Goal: Task Accomplishment & Management: Complete application form

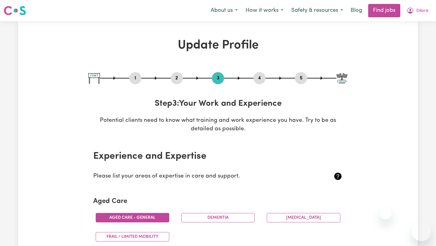
select select "Certificate III (Individual Support)"
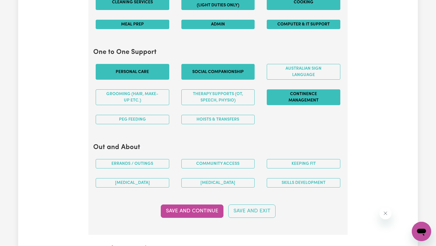
scroll to position [620, 0]
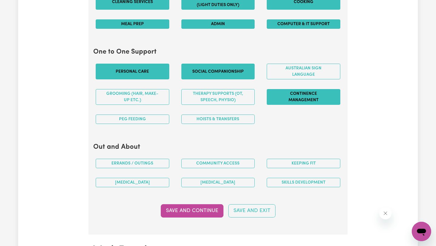
click at [318, 93] on button "Continence management" at bounding box center [304, 97] width 74 height 16
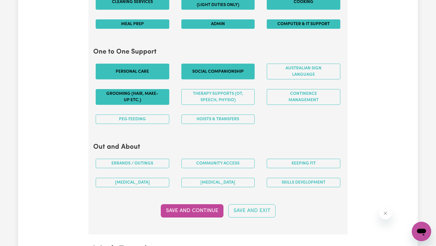
click at [151, 98] on button "Grooming (hair, make-up etc.)" at bounding box center [133, 97] width 74 height 16
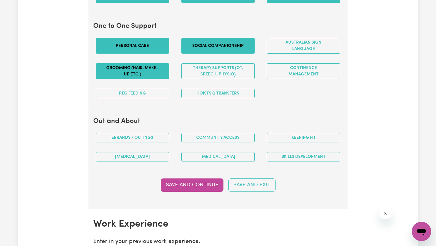
scroll to position [648, 0]
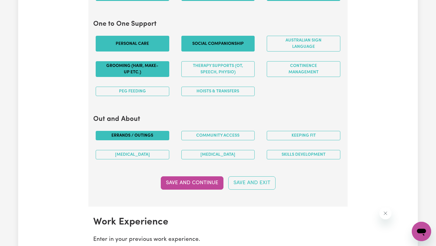
click at [166, 137] on button "Errands / Outings" at bounding box center [133, 135] width 74 height 9
click at [242, 135] on button "Community access" at bounding box center [218, 135] width 74 height 9
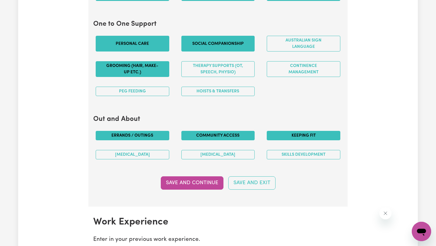
click at [314, 134] on button "Keeping fit" at bounding box center [304, 135] width 74 height 9
click at [306, 156] on button "Skills Development" at bounding box center [304, 154] width 74 height 9
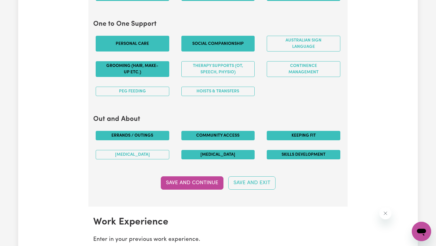
click at [241, 156] on button "[MEDICAL_DATA]" at bounding box center [218, 154] width 74 height 9
click at [154, 154] on button "[MEDICAL_DATA]" at bounding box center [133, 154] width 74 height 9
click at [221, 154] on button "[MEDICAL_DATA]" at bounding box center [218, 154] width 74 height 9
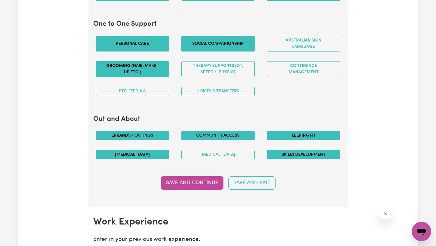
click at [160, 154] on button "[MEDICAL_DATA]" at bounding box center [133, 154] width 74 height 9
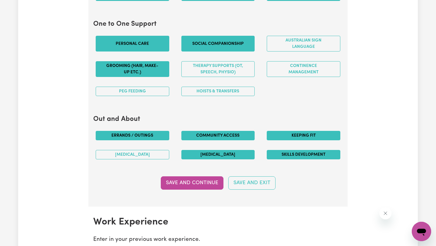
click at [217, 156] on button "[MEDICAL_DATA]" at bounding box center [218, 154] width 74 height 9
click at [161, 155] on button "[MEDICAL_DATA]" at bounding box center [133, 154] width 74 height 9
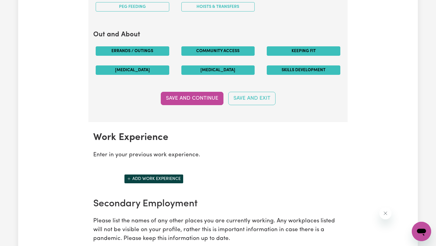
scroll to position [811, 0]
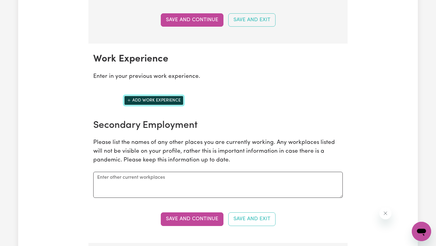
click at [177, 101] on button "Add work experience" at bounding box center [153, 100] width 59 height 9
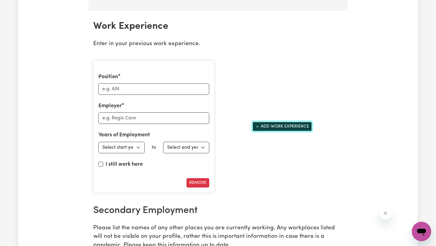
scroll to position [847, 0]
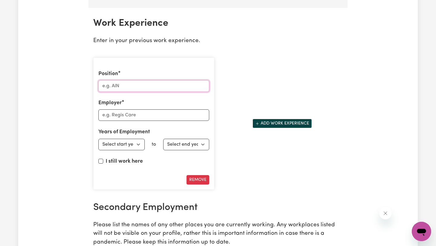
click at [169, 88] on input "Position" at bounding box center [153, 86] width 111 height 12
type input "Personal carer"
click at [160, 113] on input "Employer" at bounding box center [153, 115] width 111 height 12
type input "9 Kanes"
click at [139, 143] on select "Select start year [DATE] 1952 1953 1954 1955 1956 1957 1958 1959 1960 1961 1962…" at bounding box center [121, 145] width 46 height 12
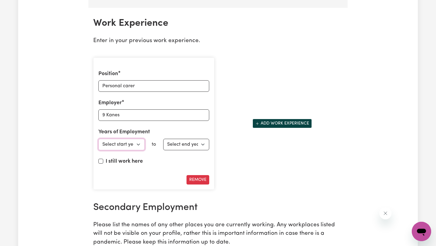
select select "2024"
click at [98, 139] on select "Select start year [DATE] 1952 1953 1954 1955 1956 1957 1958 1959 1960 1961 1962…" at bounding box center [121, 145] width 46 height 12
click at [104, 114] on input "9 Kanes" at bounding box center [153, 115] width 111 height 12
click at [122, 115] on input "4 Kanes" at bounding box center [153, 115] width 111 height 12
type input "4 Kanes"
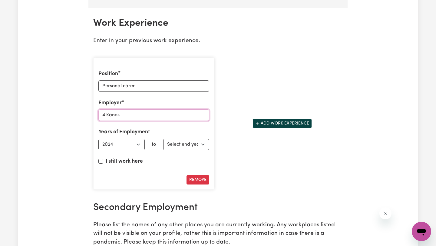
drag, startPoint x: 130, startPoint y: 116, endPoint x: 91, endPoint y: 116, distance: 39.1
click at [91, 116] on div "Position Personal carer Employer 4 Kanes Years of Employment Employed from Sele…" at bounding box center [154, 124] width 128 height 142
click at [203, 181] on button "Remove" at bounding box center [198, 179] width 23 height 9
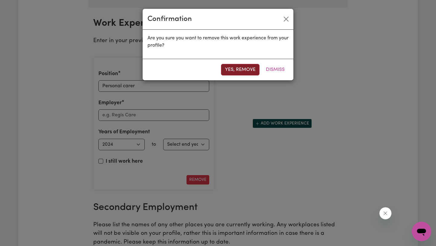
click at [248, 64] on button "Yes, remove" at bounding box center [240, 70] width 38 height 12
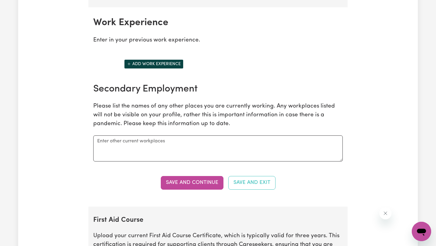
scroll to position [854, 0]
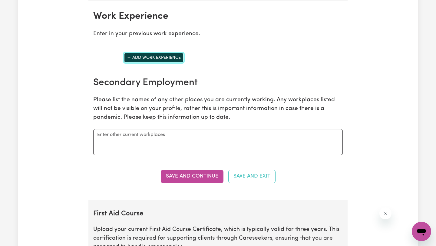
click at [169, 60] on button "Add work experience" at bounding box center [153, 57] width 59 height 9
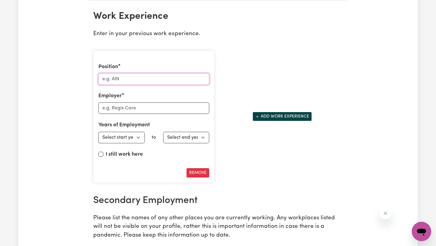
click at [142, 82] on input "Position" at bounding box center [153, 79] width 111 height 12
type input "P"
type input "Personal Support Worker"
click at [148, 110] on input "Employer" at bounding box center [153, 108] width 111 height 12
type input "Self Employment"
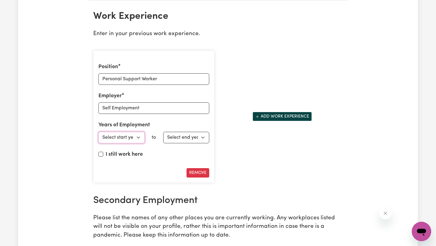
click at [137, 142] on select "Select start year [DATE] 1952 1953 1954 1955 1956 1957 1958 1959 1960 1961 1962…" at bounding box center [121, 138] width 46 height 12
select select "2023"
click at [98, 132] on select "Select start year [DATE] 1952 1953 1954 1955 1956 1957 1958 1959 1960 1961 1962…" at bounding box center [121, 138] width 46 height 12
click at [184, 136] on select "Select end year [DATE] 1952 1953 1954 1955 1956 1957 1958 1959 1960 1961 1962 1…" at bounding box center [186, 138] width 46 height 12
click at [105, 154] on div "I still work here" at bounding box center [153, 155] width 111 height 10
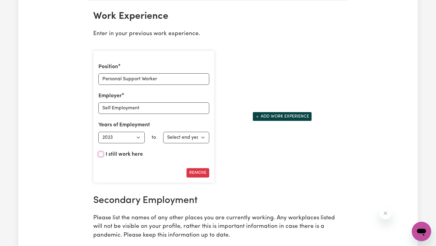
click at [101, 154] on input "I still work here" at bounding box center [100, 154] width 5 height 5
checkbox input "true"
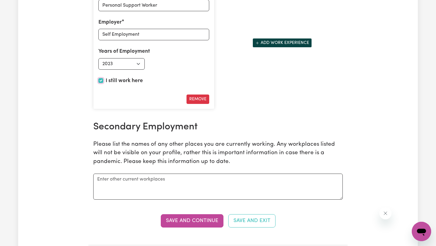
scroll to position [875, 0]
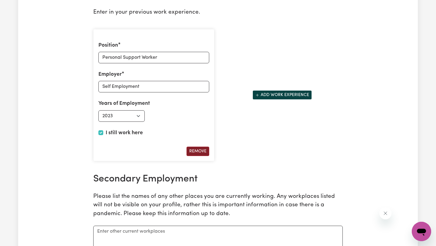
click at [196, 153] on button "Remove" at bounding box center [198, 151] width 23 height 9
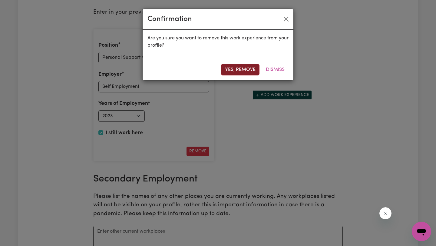
click at [249, 68] on button "Yes, remove" at bounding box center [240, 70] width 38 height 12
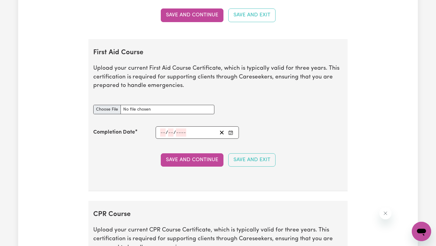
scroll to position [1030, 0]
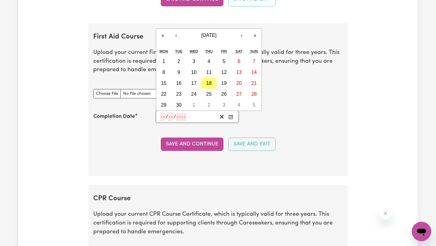
click at [163, 117] on input "number" at bounding box center [162, 117] width 5 height 8
type input "10"
type input "01"
type input "202"
type input "[DATE]"
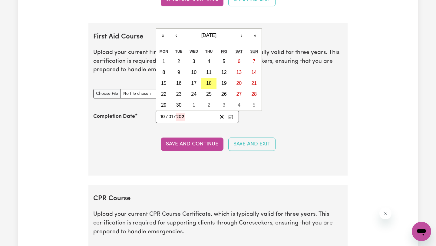
type input "1"
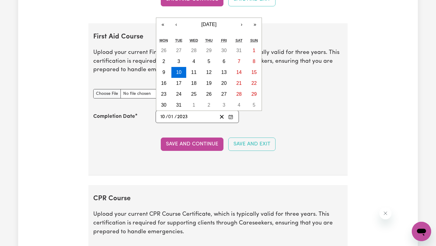
type input "2023"
type input "C:\fakepath\Kose_Dilara_PFA-011_9109130 (1) (1).pdf"
click at [293, 98] on div "First Aid Course document" at bounding box center [218, 94] width 257 height 24
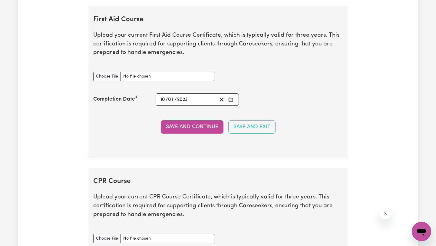
scroll to position [1049, 0]
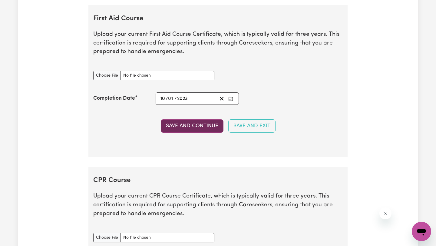
click at [197, 126] on button "Save and Continue" at bounding box center [192, 125] width 63 height 13
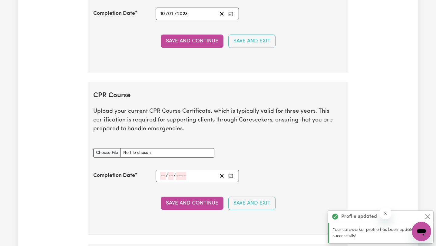
scroll to position [1216, 0]
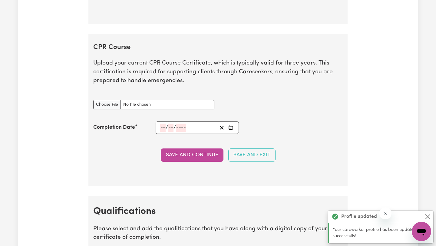
type input "C:\fakepath\f1f35906a5c4a7351a91-Dilara_Kose_HLTAID009___Provide_[MEDICAL_DATA]…"
click at [159, 130] on div "/ /" at bounding box center [197, 127] width 83 height 12
click at [162, 128] on input "number" at bounding box center [162, 128] width 5 height 8
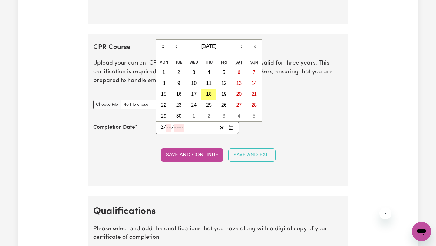
type input "28"
type input "04"
type input "202"
type input "[DATE]"
type input "4"
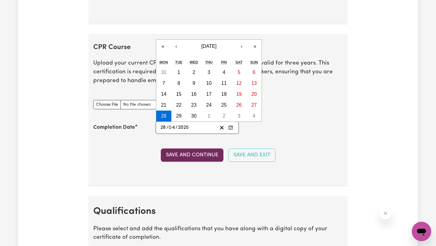
type input "2025"
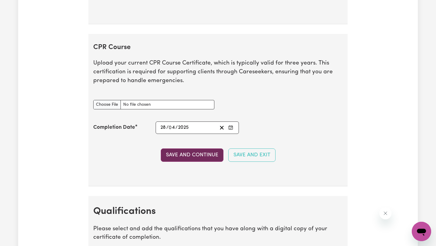
click at [213, 155] on button "Save and Continue" at bounding box center [192, 154] width 63 height 13
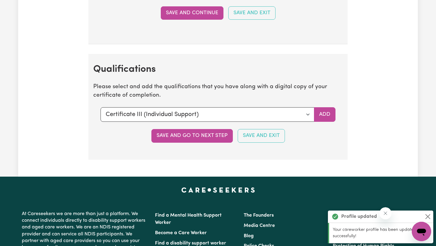
scroll to position [1412, 0]
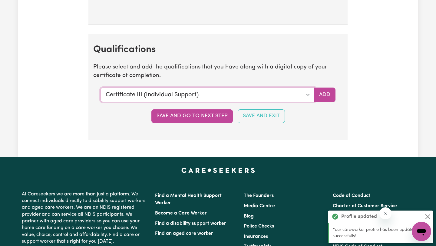
click at [306, 94] on select "Select a qualification to add... Certificate III (Individual Support) Certifica…" at bounding box center [208, 95] width 214 height 15
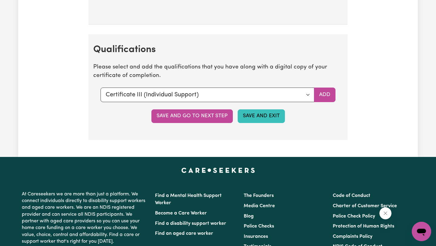
click at [277, 120] on button "Save and Exit" at bounding box center [261, 115] width 47 height 13
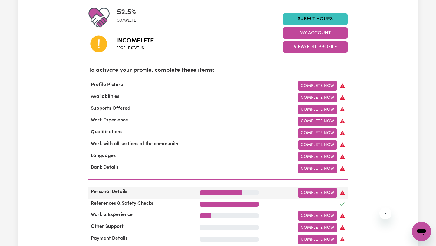
scroll to position [141, 0]
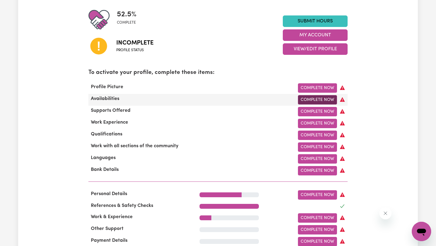
click at [316, 101] on link "Complete Now" at bounding box center [317, 99] width 39 height 9
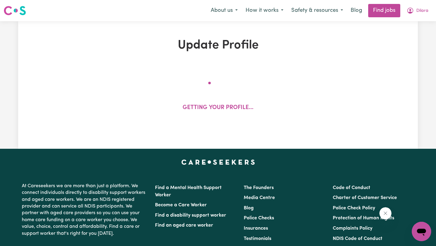
select select "[DEMOGRAPHIC_DATA]"
select select "[DEMOGRAPHIC_DATA] Citizen"
select select "Studying a healthcare related degree or qualification"
select select "50"
select select "75"
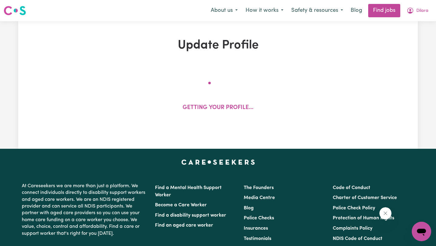
select select "100"
select select "125"
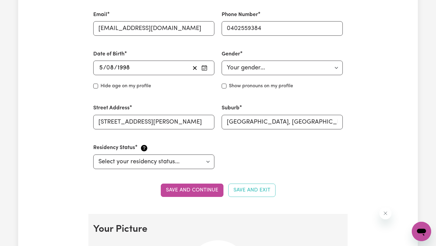
scroll to position [244, 0]
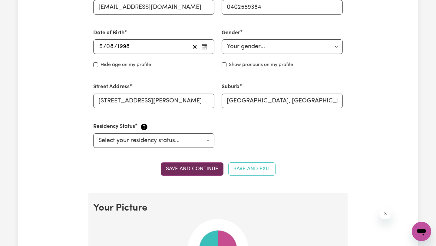
click at [196, 170] on button "Save and continue" at bounding box center [192, 168] width 63 height 13
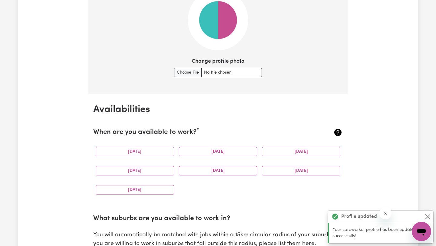
scroll to position [516, 0]
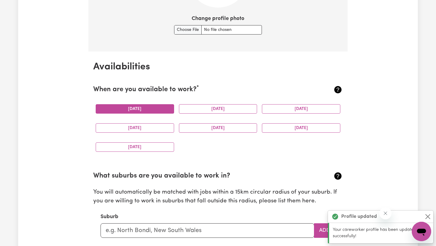
click at [164, 111] on button "[DATE]" at bounding box center [135, 108] width 78 height 9
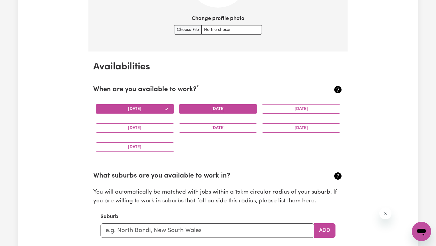
click at [217, 108] on button "[DATE]" at bounding box center [218, 108] width 78 height 9
click at [216, 122] on div "[DATE]" at bounding box center [218, 127] width 83 height 19
click at [216, 128] on button "[DATE]" at bounding box center [218, 127] width 78 height 9
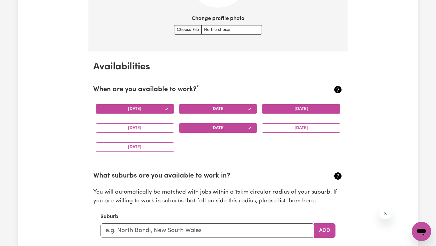
click at [289, 111] on button "[DATE]" at bounding box center [301, 108] width 78 height 9
click at [281, 130] on button "[DATE]" at bounding box center [301, 127] width 78 height 9
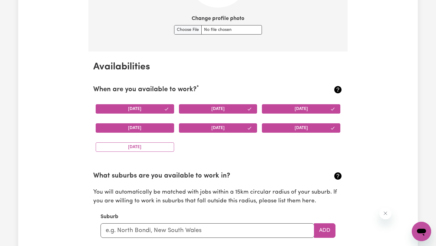
click at [146, 128] on button "[DATE]" at bounding box center [135, 127] width 78 height 9
click at [146, 149] on button "[DATE]" at bounding box center [135, 146] width 78 height 9
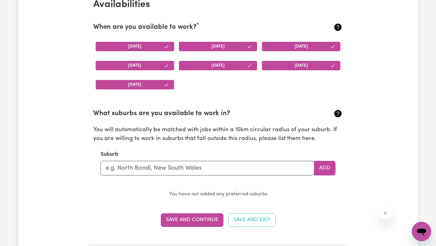
scroll to position [635, 0]
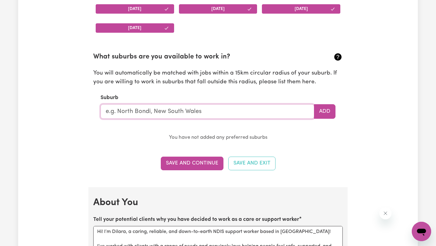
click at [193, 116] on input "text" at bounding box center [208, 111] width 214 height 15
type input "[GEOGRAPHIC_DATA]"
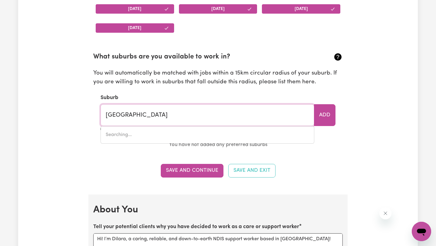
type input "[STREET_ADDRESS]"
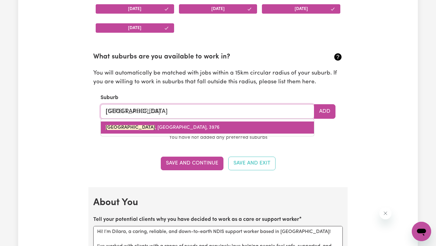
click at [260, 126] on link "[GEOGRAPHIC_DATA] , [GEOGRAPHIC_DATA], 3976" at bounding box center [207, 127] width 213 height 12
type input "[GEOGRAPHIC_DATA], [GEOGRAPHIC_DATA], 3976"
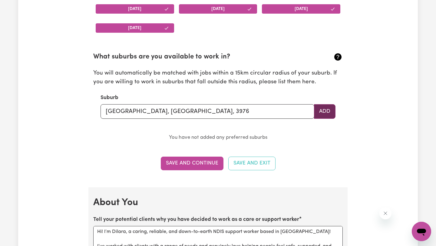
click at [325, 111] on button "Add" at bounding box center [324, 111] width 21 height 15
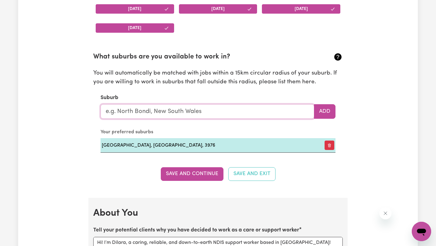
click at [207, 114] on input "text" at bounding box center [208, 111] width 214 height 15
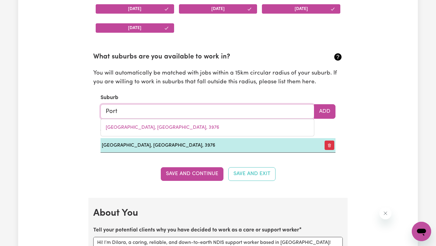
type input "Port"
type input "[GEOGRAPHIC_DATA], [GEOGRAPHIC_DATA]"
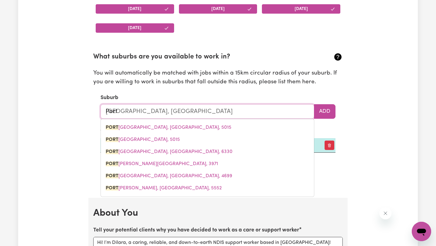
type input "Port <"
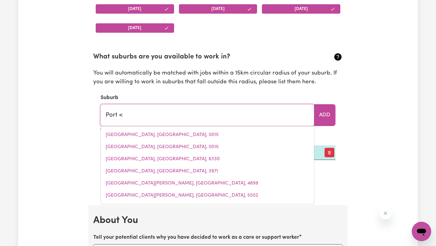
type input "Port"
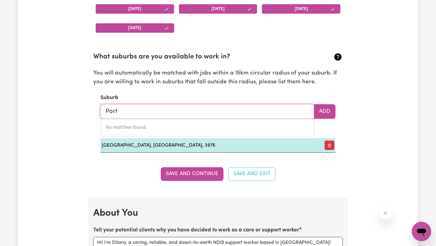
type input "[GEOGRAPHIC_DATA], [GEOGRAPHIC_DATA]"
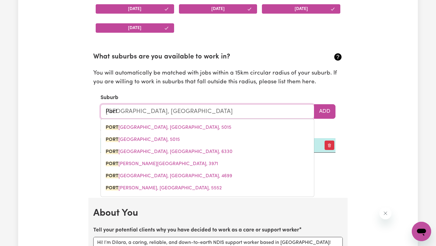
type input "Port M"
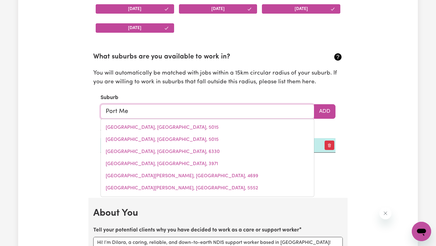
type input "Port [PERSON_NAME]"
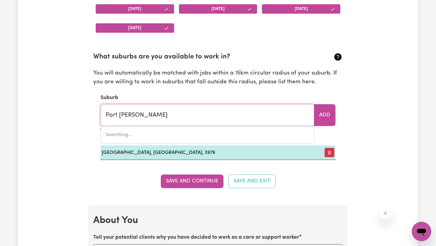
type input "[GEOGRAPHIC_DATA]"
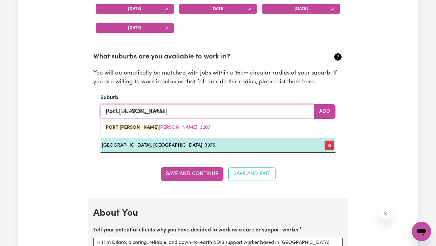
type input "Port Melb"
type input "[GEOGRAPHIC_DATA], [GEOGRAPHIC_DATA], 3207"
type input "[GEOGRAPHIC_DATA]"
type input "[GEOGRAPHIC_DATA], [GEOGRAPHIC_DATA], 3207"
type input "Port Melbou"
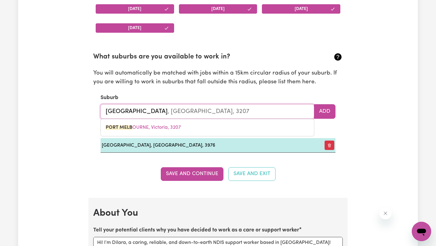
type input "[GEOGRAPHIC_DATA], [GEOGRAPHIC_DATA], 3207"
type input "[GEOGRAPHIC_DATA]"
type input "[GEOGRAPHIC_DATA], [GEOGRAPHIC_DATA], 3207"
type input "[GEOGRAPHIC_DATA]"
type input "[GEOGRAPHIC_DATA], [GEOGRAPHIC_DATA], 3207"
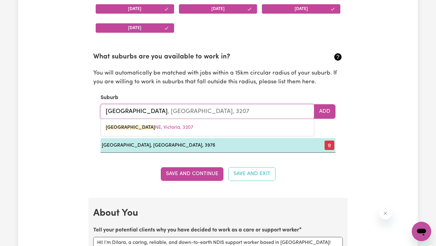
type input "[GEOGRAPHIC_DATA]"
click at [204, 129] on link "[GEOGRAPHIC_DATA] , [GEOGRAPHIC_DATA], 3207" at bounding box center [207, 127] width 213 height 12
type input "[GEOGRAPHIC_DATA], [GEOGRAPHIC_DATA], 3207"
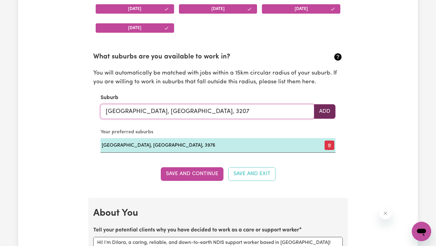
type input "[GEOGRAPHIC_DATA], [GEOGRAPHIC_DATA], 3207"
click at [325, 112] on button "Add" at bounding box center [324, 111] width 21 height 15
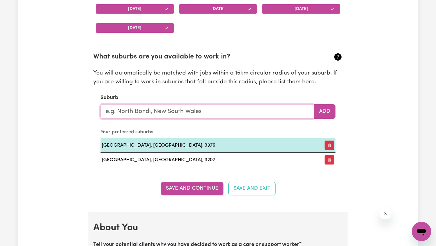
click at [195, 113] on input "text" at bounding box center [208, 111] width 214 height 15
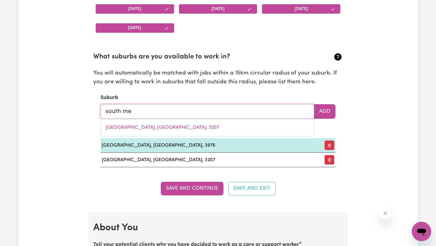
type input "south [PERSON_NAME]"
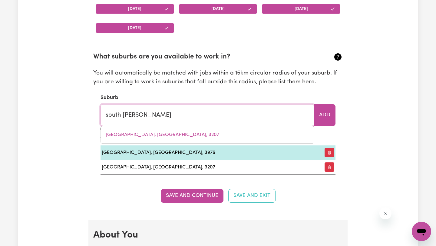
type input "[GEOGRAPHIC_DATA], [GEOGRAPHIC_DATA], 3205"
type input "south melb"
type input "south melbOURNE, [GEOGRAPHIC_DATA], 3205"
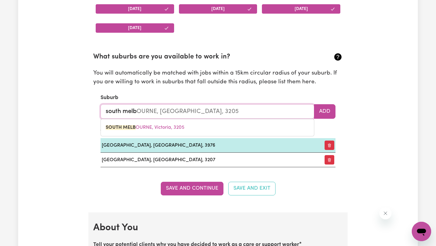
type input "south melbo"
type input "south melboURNE, [GEOGRAPHIC_DATA], 3205"
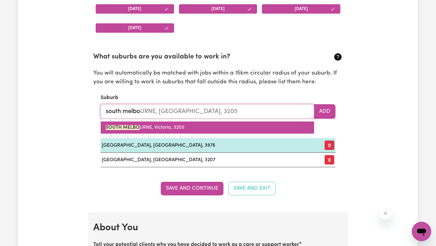
click at [195, 124] on link "SOUTH MELBO URNE, [GEOGRAPHIC_DATA], 3205" at bounding box center [207, 127] width 213 height 12
type input "[GEOGRAPHIC_DATA], [GEOGRAPHIC_DATA], 3205"
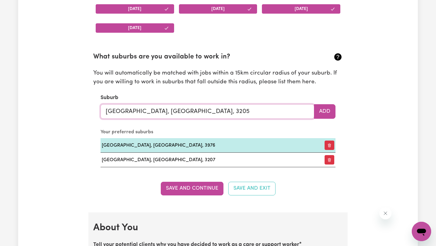
type input "[GEOGRAPHIC_DATA], [GEOGRAPHIC_DATA], 3205"
click at [323, 120] on section "What suburbs are you available to work in? You will automatically be matched wi…" at bounding box center [217, 104] width 249 height 125
click at [325, 117] on button "Add" at bounding box center [324, 111] width 21 height 15
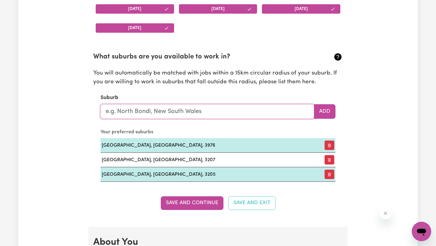
click at [187, 110] on input "text" at bounding box center [208, 111] width 214 height 15
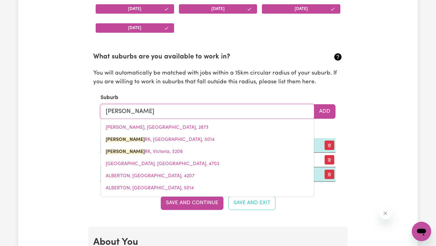
type input "[PERSON_NAME]"
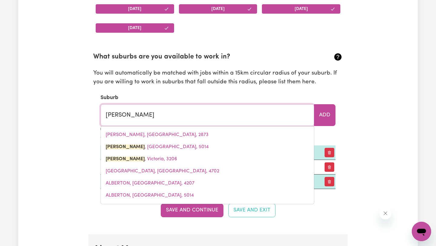
type input "[PERSON_NAME], [GEOGRAPHIC_DATA]"
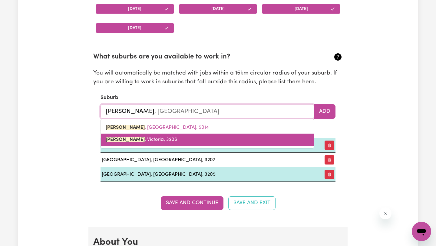
click at [193, 138] on link "[PERSON_NAME][GEOGRAPHIC_DATA][PERSON_NAME]" at bounding box center [207, 140] width 213 height 12
type input "[PERSON_NAME][GEOGRAPHIC_DATA][PERSON_NAME]"
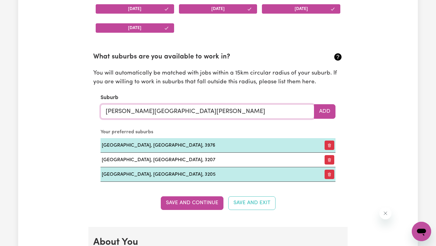
type input "[PERSON_NAME][GEOGRAPHIC_DATA][PERSON_NAME]"
click at [327, 119] on section "What suburbs are you available to work in? You will automatically be matched wi…" at bounding box center [217, 111] width 249 height 139
click at [327, 116] on button "Add" at bounding box center [324, 111] width 21 height 15
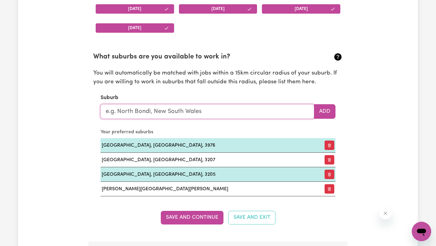
click at [258, 116] on input "text" at bounding box center [208, 111] width 214 height 15
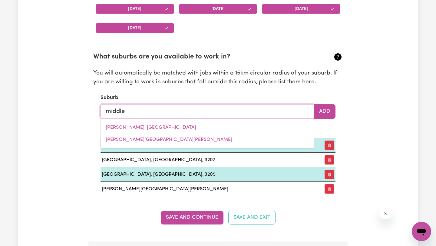
type input "middle"
type input "middle ARM, [GEOGRAPHIC_DATA], 2580"
type input "middle p"
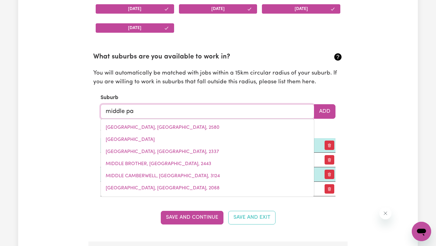
type input "middle par"
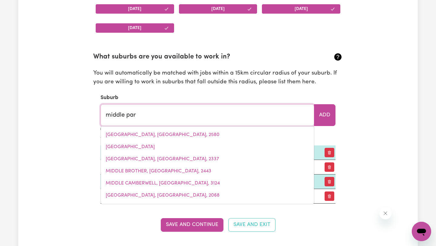
type input "middle parK, [GEOGRAPHIC_DATA], 4074"
type input "[GEOGRAPHIC_DATA]"
type input "[GEOGRAPHIC_DATA], [GEOGRAPHIC_DATA], 4074"
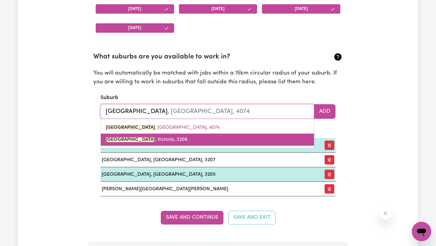
click at [227, 137] on link "[GEOGRAPHIC_DATA]" at bounding box center [207, 140] width 213 height 12
type input "[GEOGRAPHIC_DATA]"
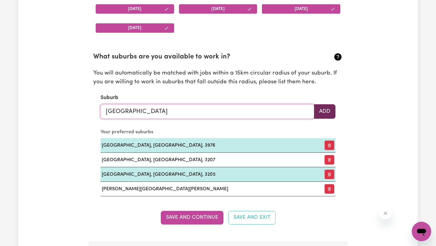
type input "[GEOGRAPHIC_DATA]"
click at [332, 112] on button "Add" at bounding box center [324, 111] width 21 height 15
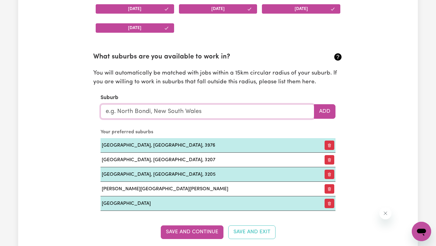
click at [169, 107] on input "text" at bounding box center [208, 111] width 214 height 15
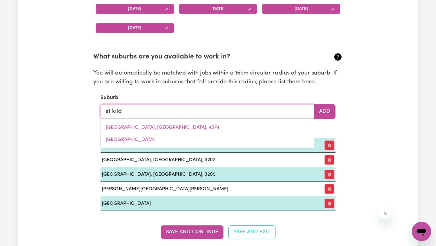
type input "st kilda"
type input "[GEOGRAPHIC_DATA]"
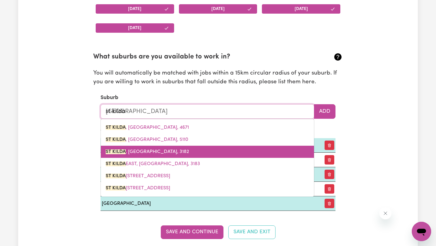
click at [167, 152] on link "[GEOGRAPHIC_DATA] , [GEOGRAPHIC_DATA], 3182" at bounding box center [207, 152] width 213 height 12
type input "[GEOGRAPHIC_DATA], [GEOGRAPHIC_DATA], 3182"
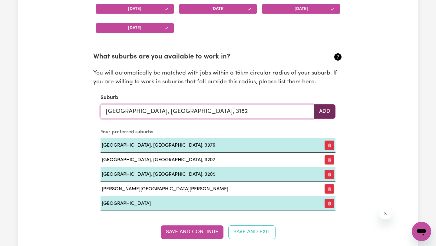
type input "[GEOGRAPHIC_DATA], [GEOGRAPHIC_DATA], 3182"
click at [325, 111] on button "Add" at bounding box center [324, 111] width 21 height 15
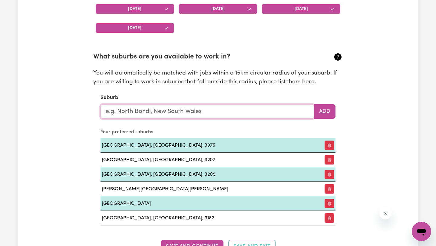
click at [163, 112] on input "text" at bounding box center [208, 111] width 214 height 15
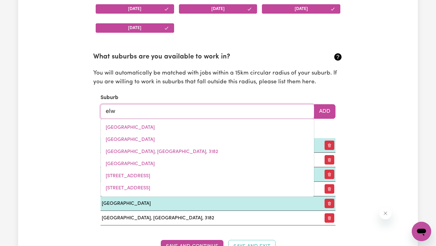
type input "elwo"
type input "elwoMPLE, [GEOGRAPHIC_DATA], 5260"
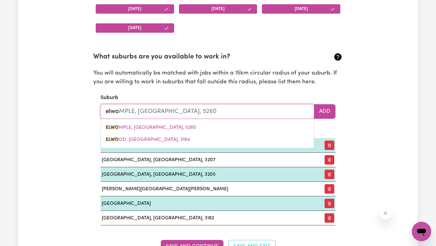
type input "elwoo"
type input "[PERSON_NAME]"
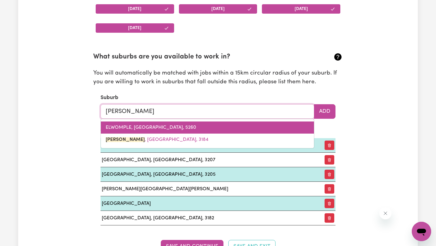
type input "elwood, [GEOGRAPHIC_DATA], 3184"
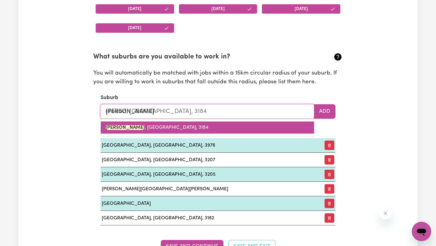
click at [163, 127] on link "[GEOGRAPHIC_DATA] , [GEOGRAPHIC_DATA], 3184" at bounding box center [207, 127] width 213 height 12
type input "[GEOGRAPHIC_DATA], [GEOGRAPHIC_DATA], 3184"
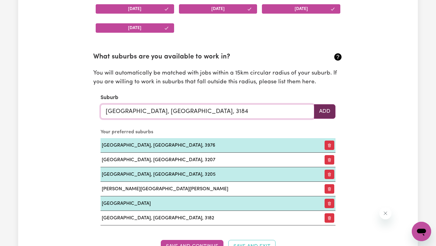
type input "[GEOGRAPHIC_DATA], [GEOGRAPHIC_DATA], 3184"
click at [334, 114] on button "Add" at bounding box center [324, 111] width 21 height 15
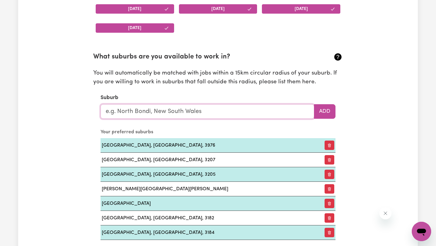
click at [145, 114] on input "text" at bounding box center [208, 111] width 214 height 15
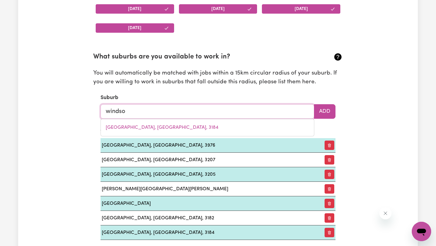
type input "windsor"
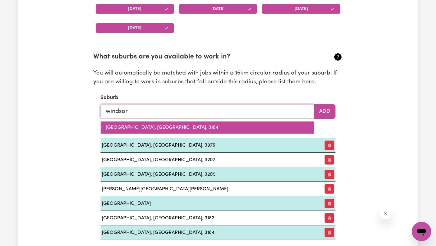
type input "[GEOGRAPHIC_DATA], [GEOGRAPHIC_DATA], 2756"
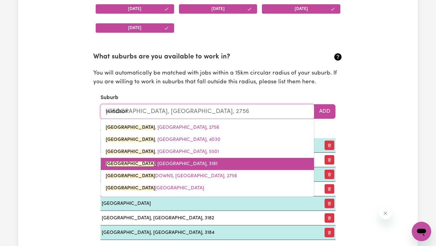
click at [177, 162] on link "[GEOGRAPHIC_DATA] , [GEOGRAPHIC_DATA], 3181" at bounding box center [207, 164] width 213 height 12
type input "[GEOGRAPHIC_DATA], [GEOGRAPHIC_DATA], 3181"
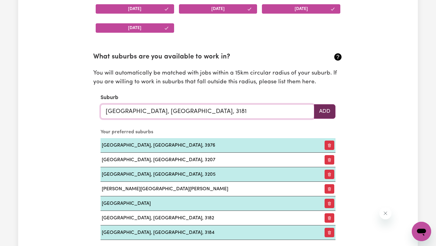
type input "[GEOGRAPHIC_DATA], [GEOGRAPHIC_DATA], 3181"
click at [333, 111] on button "Add" at bounding box center [324, 111] width 21 height 15
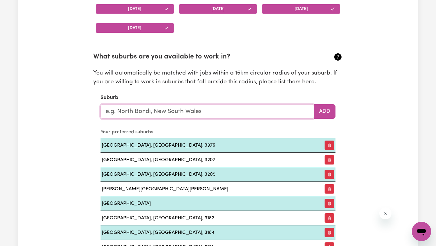
click at [231, 114] on input "text" at bounding box center [208, 111] width 214 height 15
type input "toorak"
type input "toorak, [GEOGRAPHIC_DATA], 3142"
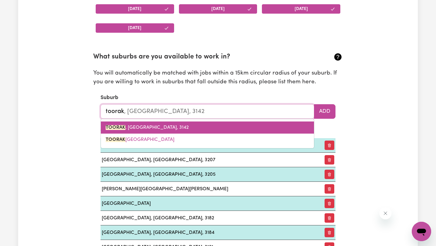
click at [217, 128] on link "TOORAK , [GEOGRAPHIC_DATA], 3142" at bounding box center [207, 127] width 213 height 12
type input "TOORAK, [GEOGRAPHIC_DATA], 3142"
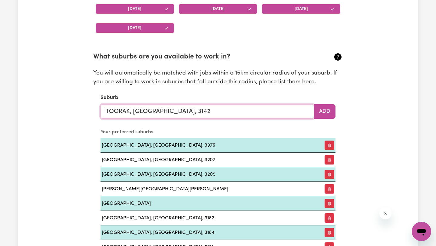
drag, startPoint x: 189, startPoint y: 113, endPoint x: 99, endPoint y: 112, distance: 90.2
click at [99, 112] on section "What suburbs are you available to work in? You will automatically be matched wi…" at bounding box center [217, 148] width 249 height 212
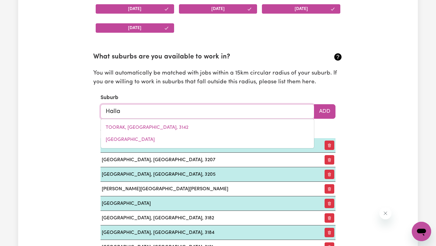
type input "Hallam"
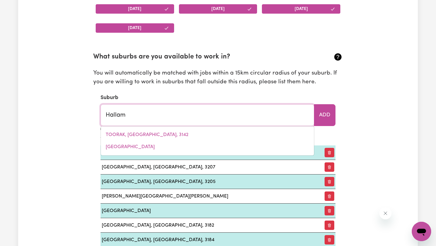
type input "[PERSON_NAME][GEOGRAPHIC_DATA], 3803"
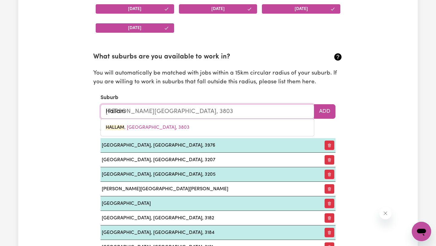
drag, startPoint x: 126, startPoint y: 111, endPoint x: 99, endPoint y: 111, distance: 26.6
click at [99, 111] on section "What suburbs are you available to work in? You will automatically be matched wi…" at bounding box center [217, 148] width 249 height 212
type input "chadstone"
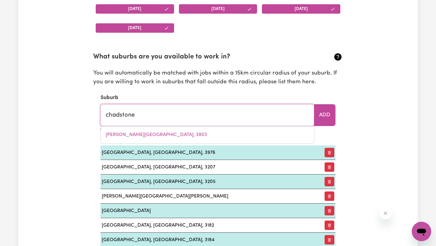
type input "chadstone, [GEOGRAPHIC_DATA], 3148"
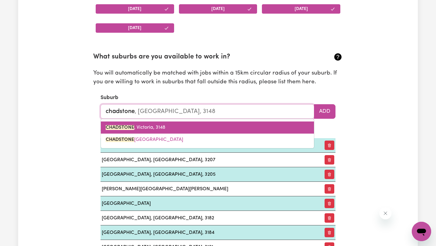
click at [175, 125] on link "CHADSTONE , [GEOGRAPHIC_DATA], 3148" at bounding box center [207, 127] width 213 height 12
type input "CHADSTONE, [GEOGRAPHIC_DATA], 3148"
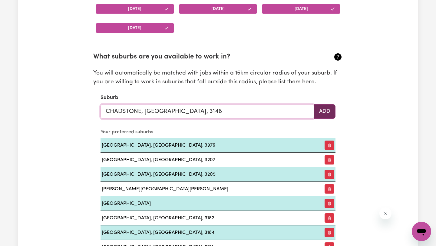
type input "CHADSTONE, [GEOGRAPHIC_DATA], 3148"
click at [331, 114] on button "Add" at bounding box center [324, 111] width 21 height 15
click at [167, 110] on input "text" at bounding box center [208, 111] width 214 height 15
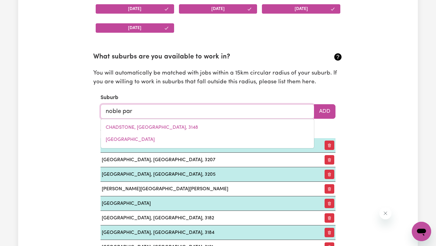
type input "noble park"
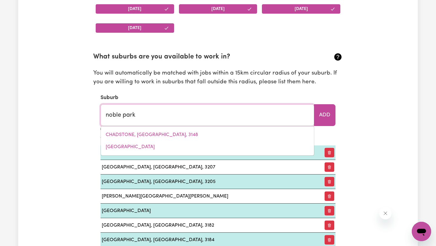
type input "[GEOGRAPHIC_DATA]"
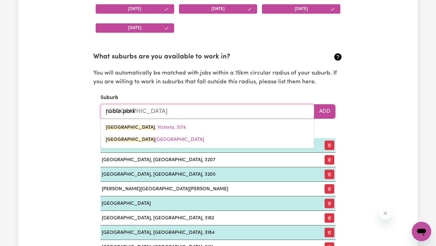
drag, startPoint x: 165, startPoint y: 110, endPoint x: 89, endPoint y: 110, distance: 76.0
click at [89, 110] on section "Availabilities When are you available to work? * [DATE] [DATE] [DATE] [DATE] [D…" at bounding box center [217, 123] width 259 height 382
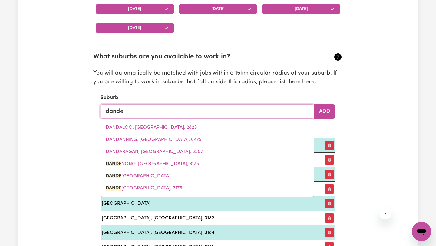
type input "danden"
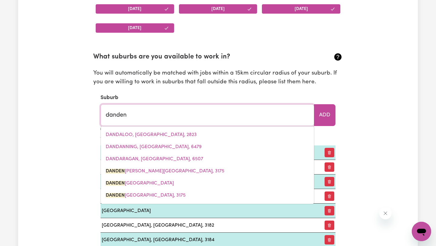
type input "dandenONG, [GEOGRAPHIC_DATA], 3175"
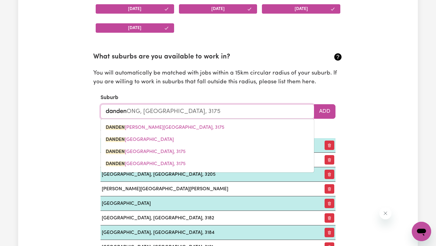
type input "dandeno"
type input "dandenoNG, [GEOGRAPHIC_DATA], 3175"
type input "dandenon"
type input "dandenonG, [GEOGRAPHIC_DATA], 3175"
type input "dandenong"
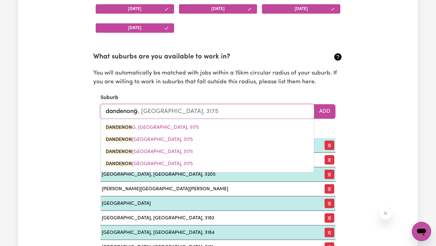
type input "dandenong, [GEOGRAPHIC_DATA], 3175"
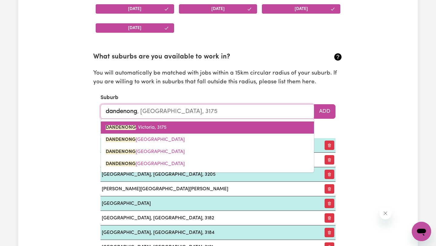
click at [199, 127] on link "DANDENONG , [GEOGRAPHIC_DATA], 3175" at bounding box center [207, 127] width 213 height 12
type input "DANDENONG, [GEOGRAPHIC_DATA], 3175"
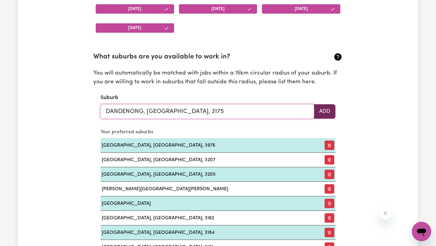
type input "DANDENONG, [GEOGRAPHIC_DATA], 3175"
click at [328, 107] on button "Add" at bounding box center [324, 111] width 21 height 15
click at [169, 115] on input "text" at bounding box center [208, 111] width 214 height 15
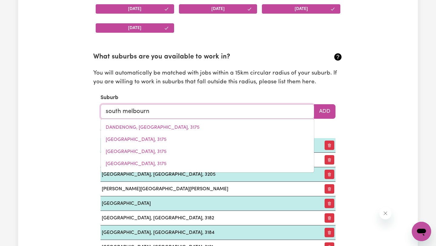
type input "[GEOGRAPHIC_DATA]"
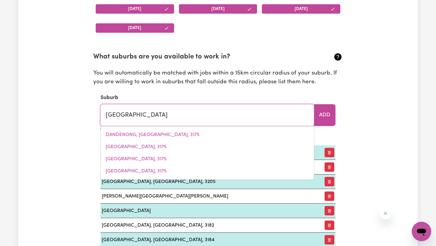
type input "[GEOGRAPHIC_DATA], [GEOGRAPHIC_DATA], 3205"
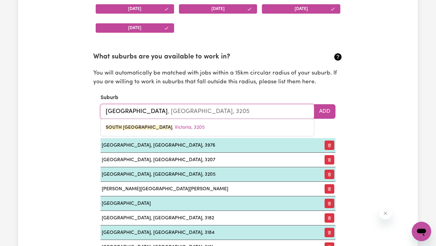
click at [170, 125] on link "[GEOGRAPHIC_DATA] , [GEOGRAPHIC_DATA], 3205" at bounding box center [207, 127] width 213 height 12
type input "[GEOGRAPHIC_DATA], [GEOGRAPHIC_DATA], 3205"
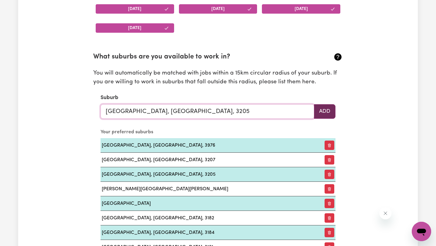
type input "[GEOGRAPHIC_DATA], [GEOGRAPHIC_DATA], 3205"
click at [330, 115] on button "Add" at bounding box center [324, 111] width 21 height 15
click at [174, 119] on input "text" at bounding box center [208, 111] width 214 height 15
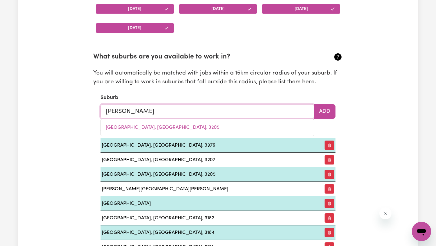
type input "brunsw"
type input "brunswICK, [GEOGRAPHIC_DATA], 3056"
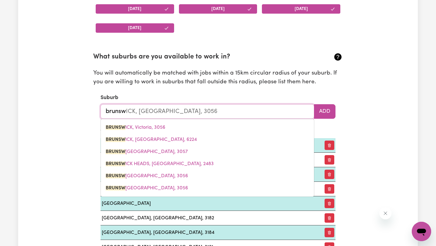
type input "brunswi"
type input "brunswiCK, [GEOGRAPHIC_DATA], 3056"
type input "brunswic"
type input "brunswicK, [GEOGRAPHIC_DATA], 3056"
type input "brunswick"
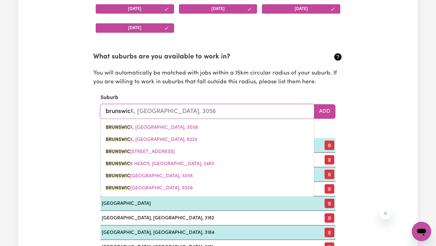
type input "[GEOGRAPHIC_DATA], [GEOGRAPHIC_DATA], 3056"
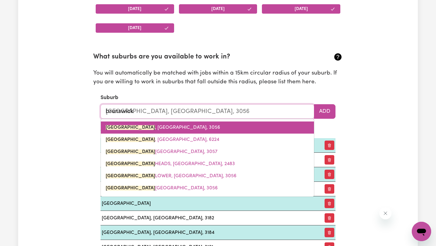
click at [176, 127] on link "[GEOGRAPHIC_DATA] , [GEOGRAPHIC_DATA], 3056" at bounding box center [207, 127] width 213 height 12
type input "[GEOGRAPHIC_DATA], [GEOGRAPHIC_DATA], 3056"
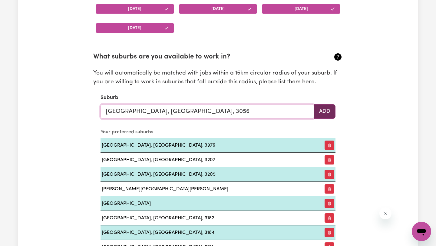
type input "[GEOGRAPHIC_DATA], [GEOGRAPHIC_DATA], 3056"
click at [331, 110] on button "Add" at bounding box center [324, 111] width 21 height 15
click at [243, 110] on input "text" at bounding box center [208, 111] width 214 height 15
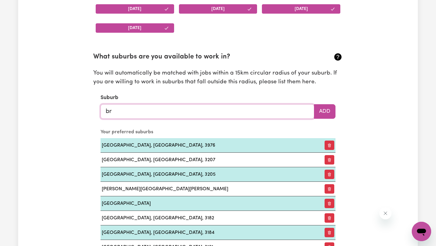
type input "bru"
type input "bruNSWICK, [GEOGRAPHIC_DATA], 3056"
type input "brun"
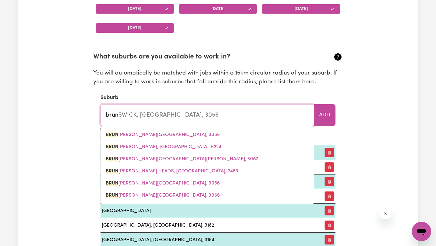
type input "brunDEE, [GEOGRAPHIC_DATA], 2540"
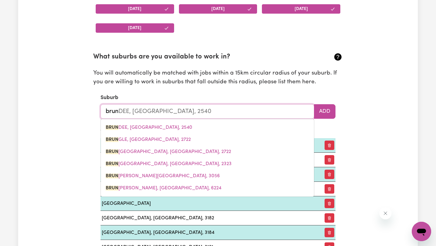
type input "[PERSON_NAME]"
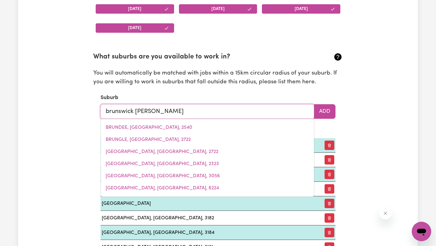
type input "brunswick west"
type input "[GEOGRAPHIC_DATA], 3055"
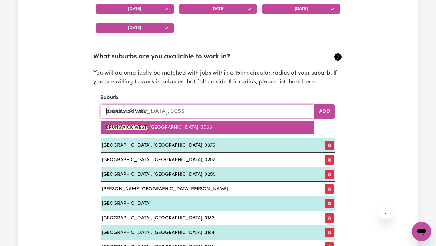
click at [230, 126] on link "[GEOGRAPHIC_DATA], 3055" at bounding box center [207, 127] width 213 height 12
type input "[GEOGRAPHIC_DATA], 3055"
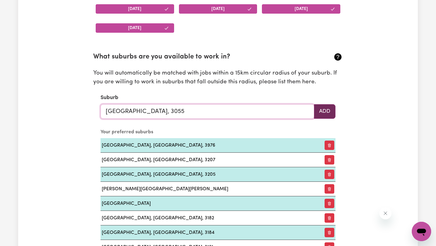
type input "[GEOGRAPHIC_DATA], 3055"
click at [327, 112] on button "Add" at bounding box center [324, 111] width 21 height 15
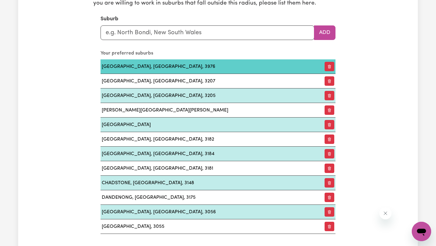
scroll to position [706, 0]
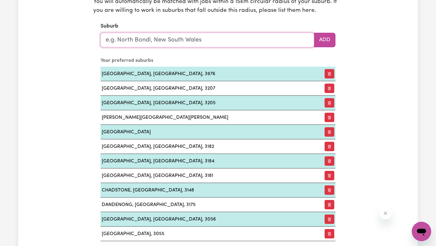
click at [260, 46] on input "text" at bounding box center [208, 40] width 214 height 15
click at [363, 97] on div "Update Profile 1 2 3 4 5 Step 1 : Personal Details Let potential clients know w…" at bounding box center [218, 205] width 400 height 1746
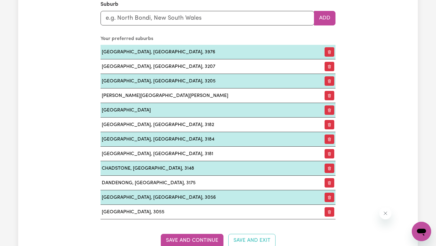
scroll to position [680, 0]
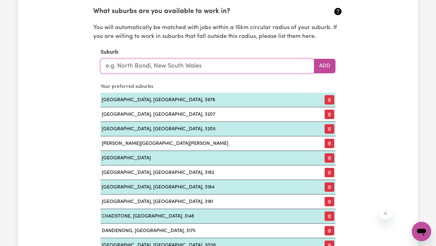
click at [225, 70] on input "text" at bounding box center [208, 66] width 214 height 15
click at [86, 105] on div "Update Profile 1 2 3 4 5 Step 1 : Personal Details Let potential clients know w…" at bounding box center [218, 231] width 266 height 1746
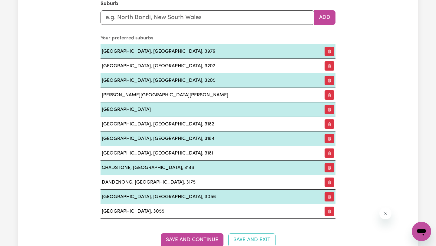
scroll to position [783, 0]
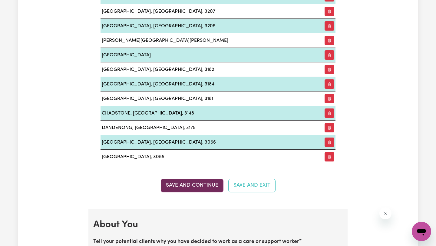
click at [170, 183] on button "Save and Continue" at bounding box center [192, 185] width 63 height 13
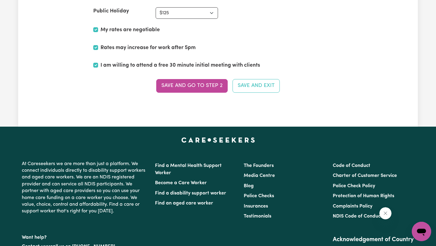
scroll to position [1640, 0]
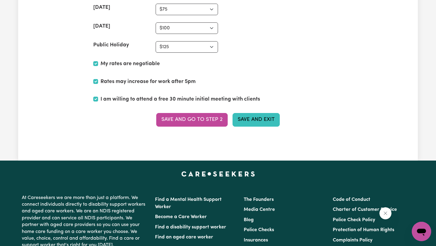
click at [242, 121] on button "Save and Exit" at bounding box center [256, 119] width 47 height 13
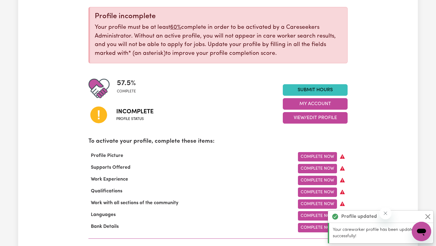
scroll to position [151, 0]
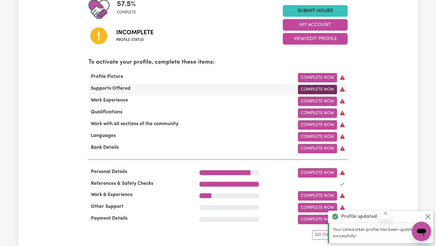
click at [324, 91] on link "Complete Now" at bounding box center [317, 89] width 39 height 9
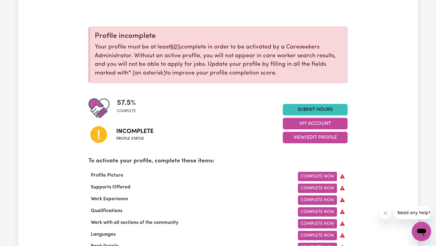
scroll to position [90, 0]
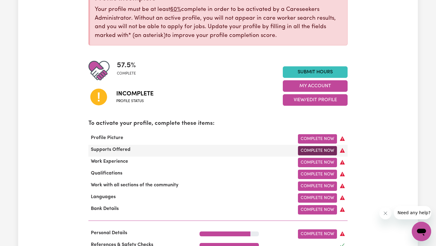
click at [315, 148] on link "Complete Now" at bounding box center [317, 150] width 39 height 9
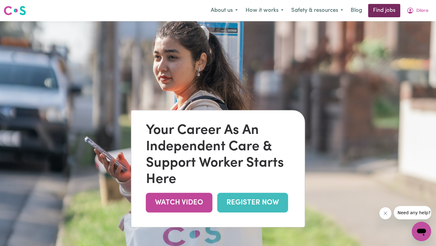
click at [385, 11] on link "Find jobs" at bounding box center [384, 10] width 32 height 13
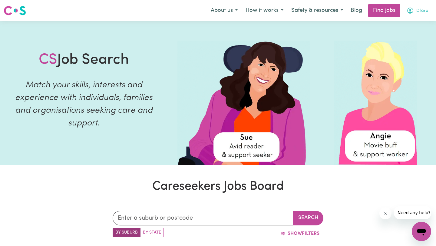
click at [423, 14] on span "Dilara" at bounding box center [422, 11] width 12 height 7
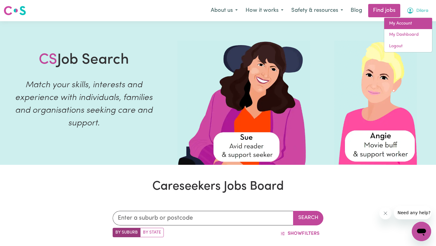
click at [402, 24] on link "My Account" at bounding box center [408, 24] width 48 height 12
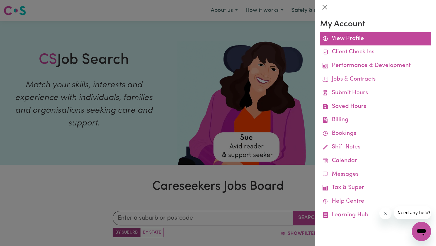
click at [355, 39] on link "View Profile" at bounding box center [375, 39] width 111 height 14
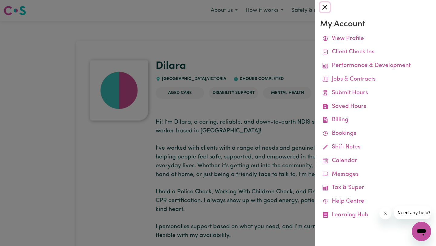
click at [321, 8] on button "Close" at bounding box center [325, 7] width 10 height 10
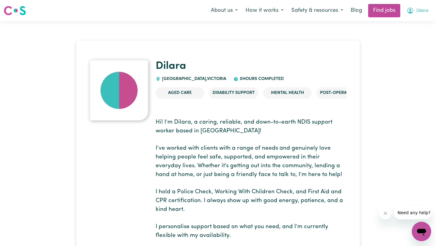
click at [415, 10] on button "Dilara" at bounding box center [418, 10] width 30 height 13
click at [395, 37] on link "My Dashboard" at bounding box center [408, 35] width 48 height 12
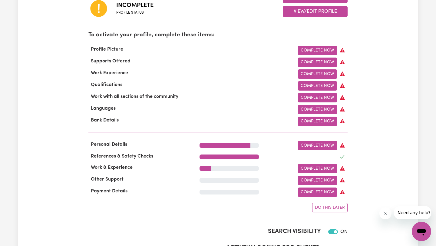
scroll to position [197, 0]
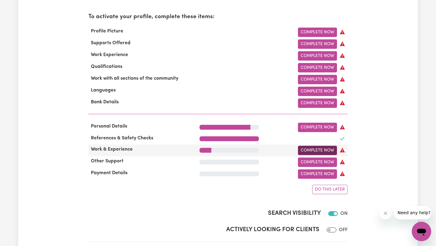
click at [311, 152] on link "Complete Now" at bounding box center [317, 150] width 39 height 9
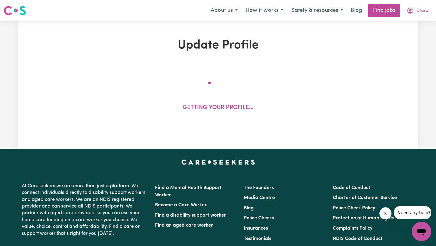
select select "Certificate III (Individual Support)"
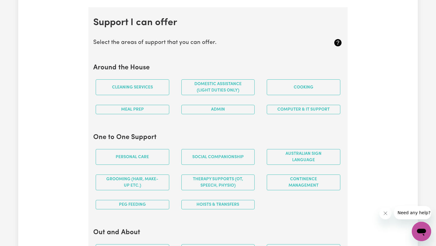
scroll to position [537, 0]
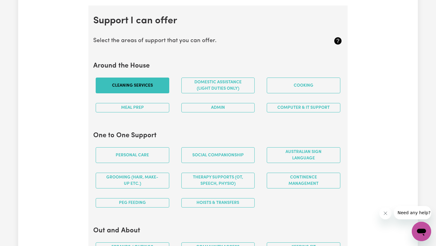
click at [160, 84] on button "Cleaning services" at bounding box center [133, 86] width 74 height 16
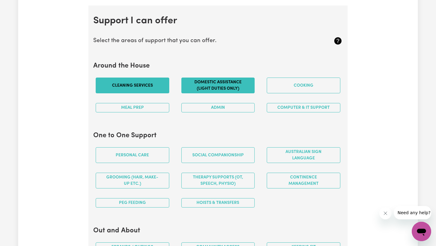
click at [220, 80] on button "Domestic assistance (light duties only)" at bounding box center [218, 86] width 74 height 16
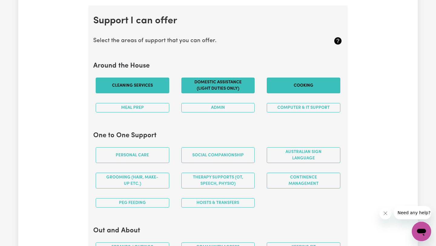
click at [276, 83] on button "Cooking" at bounding box center [304, 86] width 74 height 16
click at [140, 105] on button "Meal prep" at bounding box center [133, 107] width 74 height 9
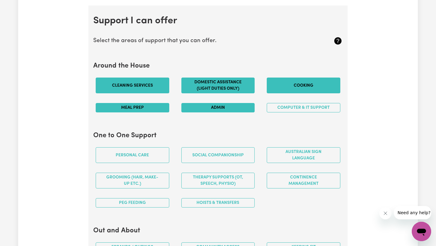
click at [216, 109] on button "Admin" at bounding box center [218, 107] width 74 height 9
click at [311, 110] on button "Computer & IT Support" at bounding box center [304, 107] width 74 height 9
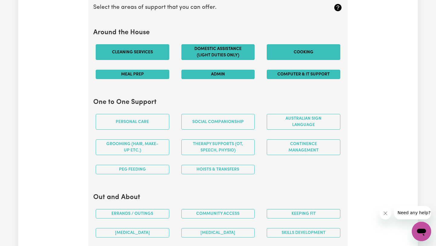
scroll to position [588, 0]
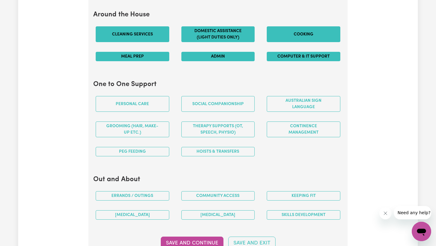
click at [302, 58] on button "Computer & IT Support" at bounding box center [304, 56] width 74 height 9
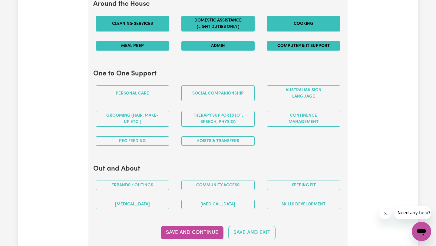
click at [298, 47] on button "Computer & IT Support" at bounding box center [304, 45] width 74 height 9
click at [289, 48] on button "Computer & IT Support" at bounding box center [304, 45] width 74 height 9
click at [286, 48] on button "Computer & IT Support" at bounding box center [304, 45] width 74 height 9
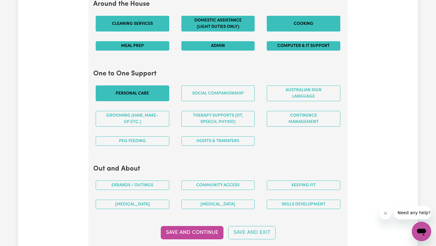
click at [155, 98] on button "Personal care" at bounding box center [133, 93] width 74 height 16
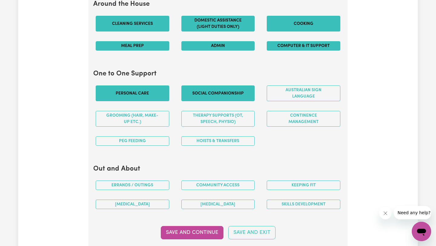
click at [200, 98] on button "Social companionship" at bounding box center [218, 93] width 74 height 16
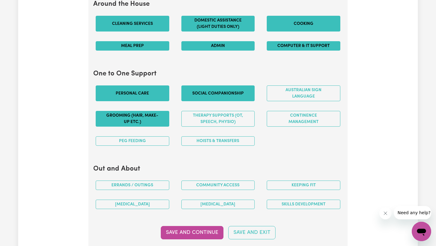
click at [147, 115] on button "Grooming (hair, make-up etc.)" at bounding box center [133, 119] width 74 height 16
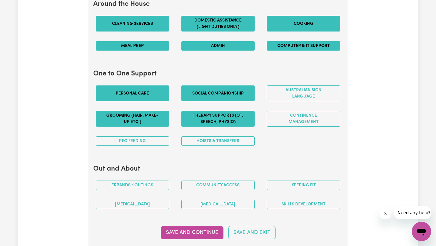
click at [220, 116] on button "Therapy Supports (OT, speech, physio)" at bounding box center [218, 119] width 74 height 16
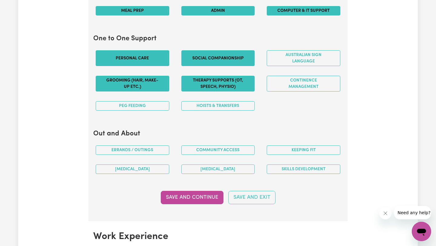
scroll to position [648, 0]
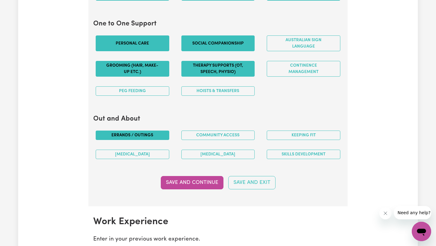
click at [141, 135] on button "Errands / Outings" at bounding box center [133, 135] width 74 height 9
click at [159, 157] on button "[MEDICAL_DATA]" at bounding box center [133, 154] width 74 height 9
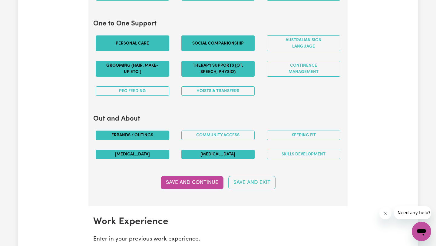
click at [211, 158] on button "[MEDICAL_DATA]" at bounding box center [218, 154] width 74 height 9
click at [308, 156] on button "Skills Development" at bounding box center [304, 154] width 74 height 9
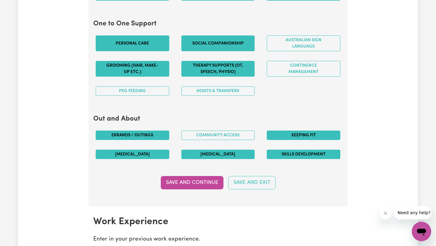
click at [316, 137] on button "Keeping fit" at bounding box center [304, 135] width 74 height 9
click at [198, 137] on button "Community access" at bounding box center [218, 135] width 74 height 9
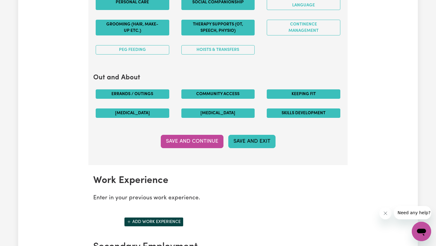
scroll to position [695, 0]
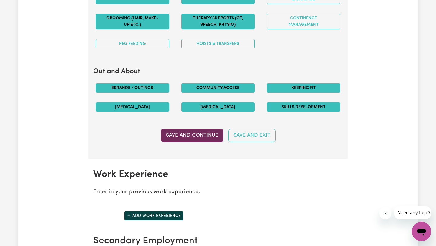
click at [203, 140] on button "Save and Continue" at bounding box center [192, 135] width 63 height 13
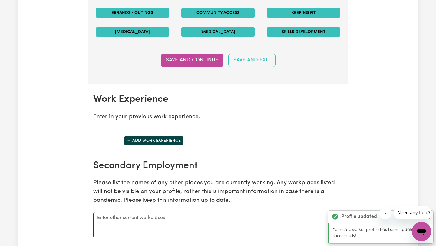
scroll to position [780, 0]
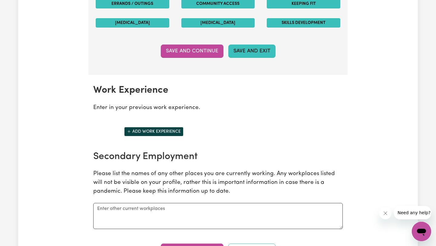
click at [264, 51] on button "Save and Exit" at bounding box center [251, 51] width 47 height 13
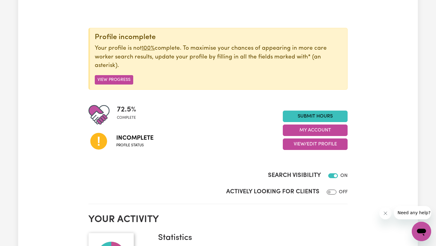
scroll to position [50, 0]
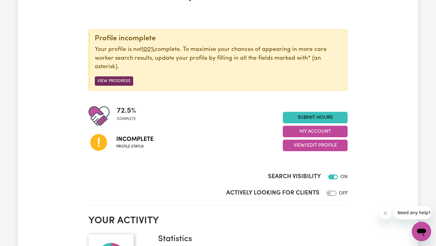
click at [124, 84] on button "View Progress" at bounding box center [114, 80] width 38 height 9
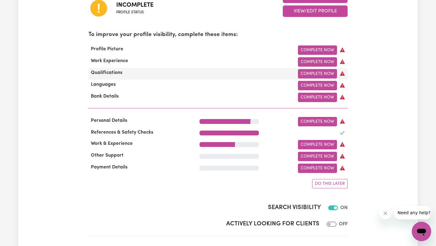
scroll to position [231, 0]
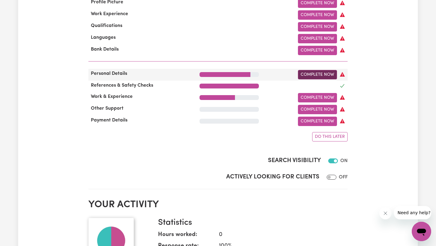
click at [329, 74] on link "Complete Now" at bounding box center [317, 74] width 39 height 9
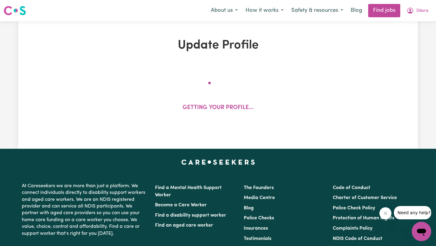
select select "[DEMOGRAPHIC_DATA]"
select select "[DEMOGRAPHIC_DATA] Citizen"
select select "Studying a healthcare related degree or qualification"
select select "50"
select select "75"
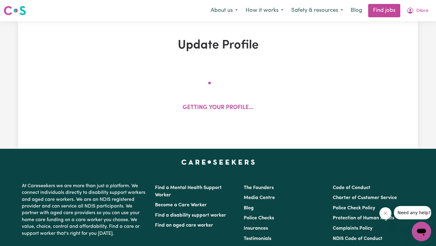
select select "100"
select select "125"
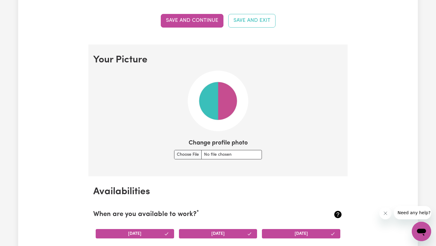
scroll to position [415, 0]
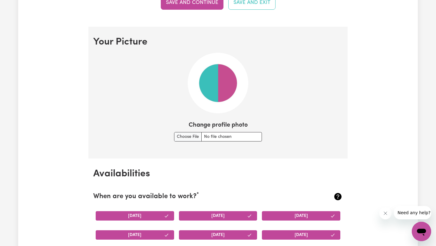
click at [273, 139] on div "Change profile photo" at bounding box center [217, 131] width 249 height 21
click at [275, 141] on div "Change profile photo" at bounding box center [217, 131] width 249 height 21
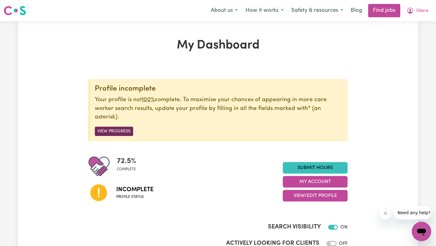
click at [114, 132] on button "View Progress" at bounding box center [114, 131] width 38 height 9
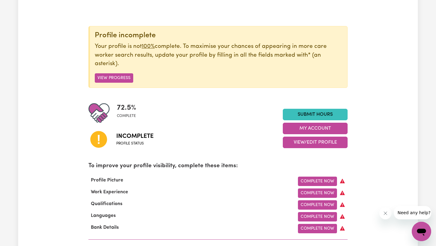
scroll to position [141, 0]
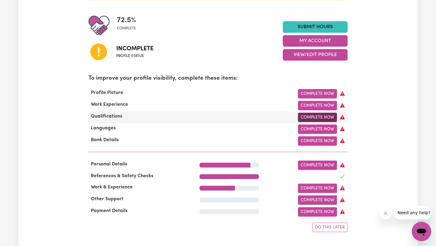
click at [308, 115] on link "Complete Now" at bounding box center [317, 117] width 39 height 9
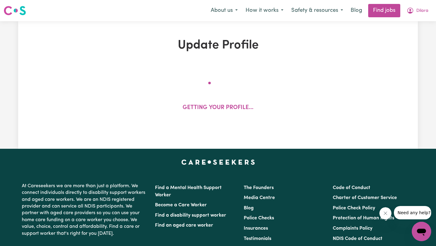
select select "Certificate III (Individual Support)"
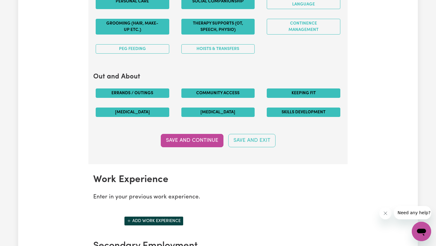
scroll to position [722, 0]
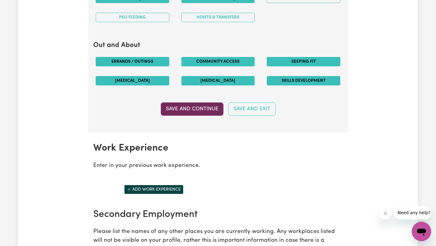
click at [190, 111] on button "Save and Continue" at bounding box center [192, 108] width 63 height 13
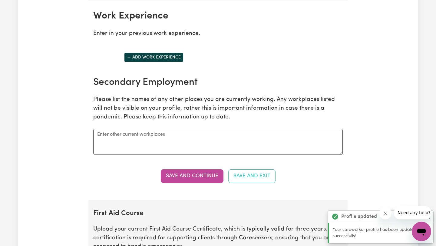
scroll to position [855, 0]
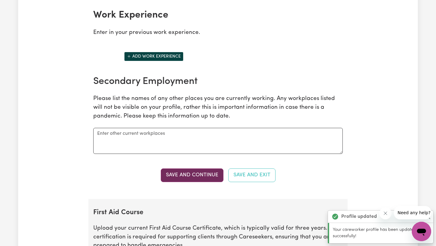
click at [213, 176] on button "Save and Continue" at bounding box center [192, 174] width 63 height 13
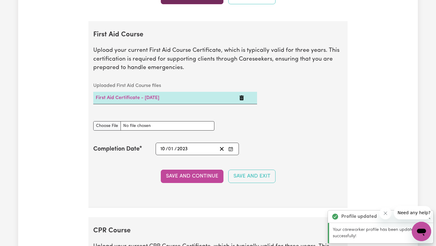
scroll to position [1054, 0]
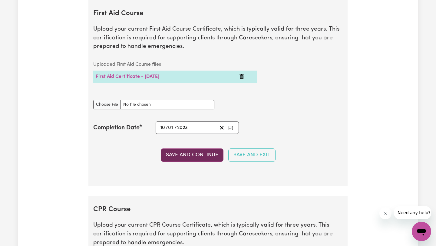
click at [193, 160] on button "Save and Continue" at bounding box center [192, 154] width 63 height 13
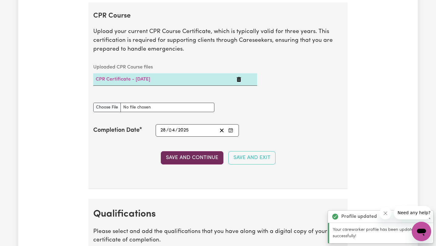
scroll to position [1250, 0]
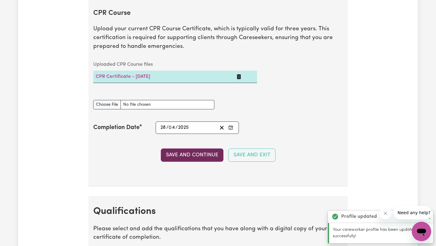
click at [191, 155] on button "Save and Continue" at bounding box center [192, 154] width 63 height 13
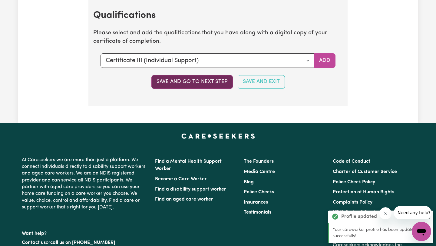
click at [191, 84] on button "Save and go to next step" at bounding box center [191, 81] width 81 height 13
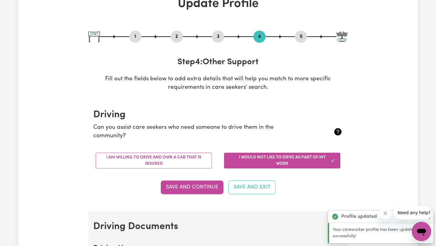
scroll to position [0, 0]
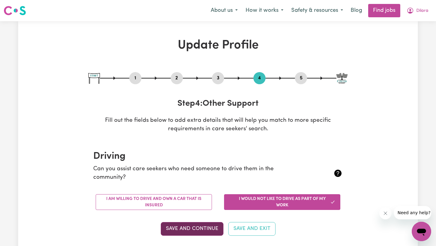
click at [197, 225] on button "Save and Continue" at bounding box center [192, 228] width 63 height 13
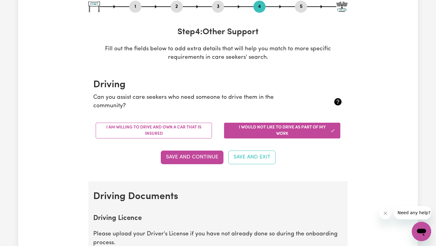
scroll to position [72, 0]
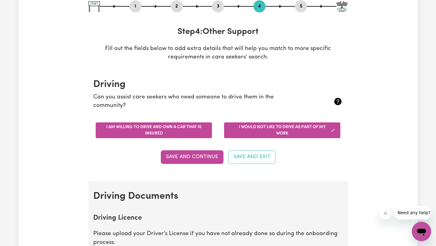
click at [195, 132] on button "I am willing to drive and own a car that is insured" at bounding box center [154, 130] width 116 height 16
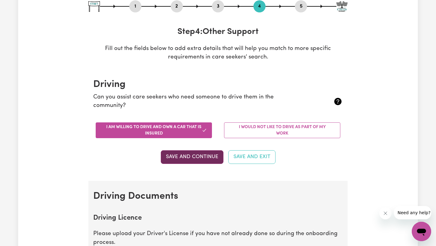
click at [209, 158] on button "Save and Continue" at bounding box center [192, 156] width 63 height 13
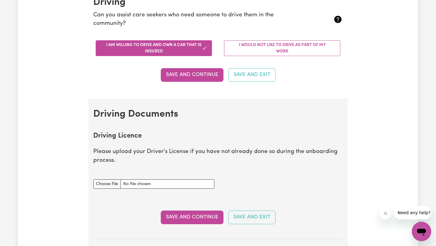
scroll to position [266, 0]
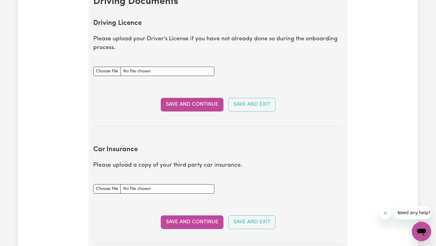
type input "C:\fakepath\63FB7A5B-9C0C-40BE-B7CA-B11586E26B9B.JPG.jpeg"
click at [185, 104] on button "Save and Continue" at bounding box center [192, 104] width 63 height 13
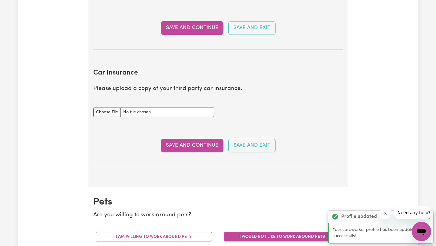
scroll to position [402, 0]
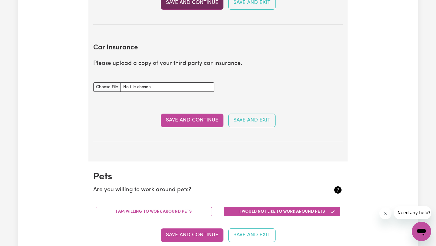
type input "C:\fakepath\Car_PDS_Part_A_Budget_Direct_0923.pdf"
click at [114, 87] on input "Car Insurance document" at bounding box center [153, 86] width 121 height 9
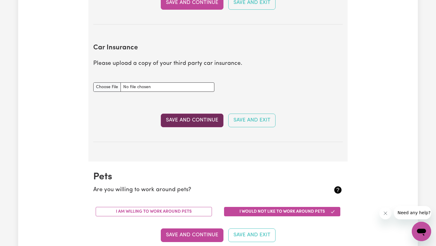
click at [201, 120] on button "Save and Continue" at bounding box center [192, 120] width 63 height 13
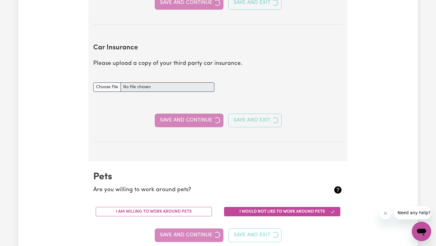
click at [218, 98] on div "Car Insurance document" at bounding box center [218, 87] width 257 height 24
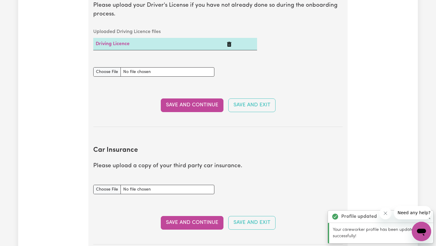
scroll to position [316, 0]
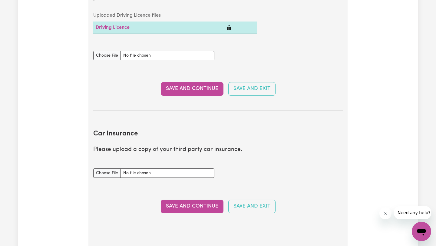
type input "C:\fakepath\Car_PDS_Part_A_Budget_Direct_0923.pdf"
click at [177, 204] on button "Save and Continue" at bounding box center [192, 206] width 63 height 13
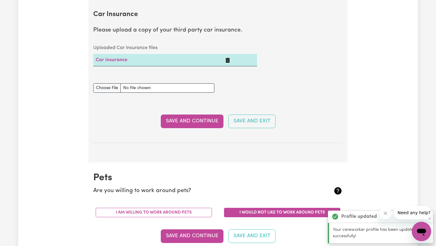
scroll to position [383, 0]
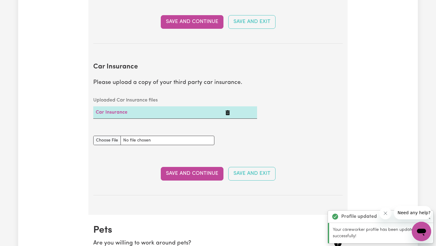
click at [120, 109] on td "Car Insurance" at bounding box center [158, 112] width 130 height 12
click at [120, 112] on link "Car Insurance" at bounding box center [112, 112] width 32 height 5
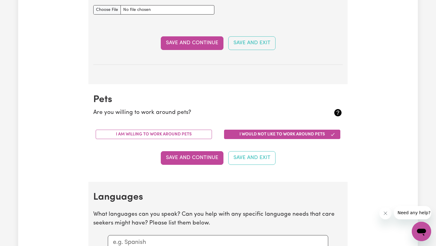
scroll to position [527, 0]
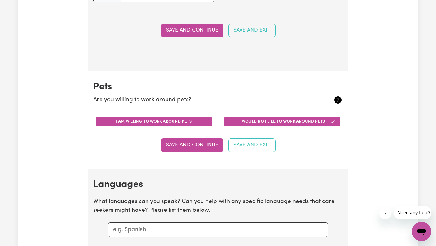
click at [153, 120] on button "I am willing to work around pets" at bounding box center [154, 121] width 116 height 9
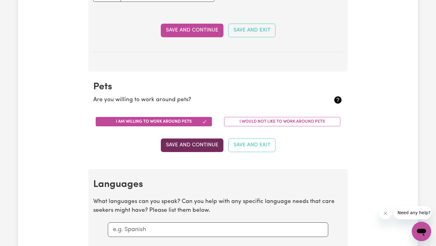
click at [202, 143] on button "Save and Continue" at bounding box center [192, 144] width 63 height 13
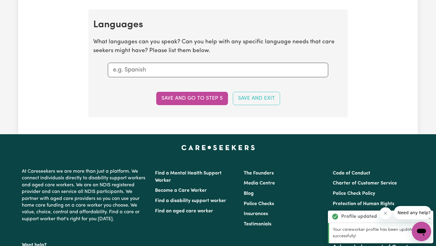
scroll to position [695, 0]
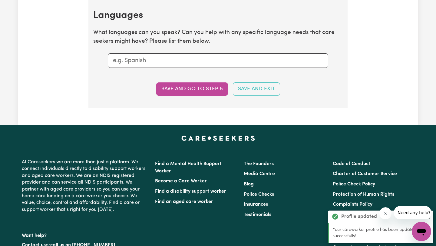
click at [171, 53] on div at bounding box center [218, 60] width 220 height 15
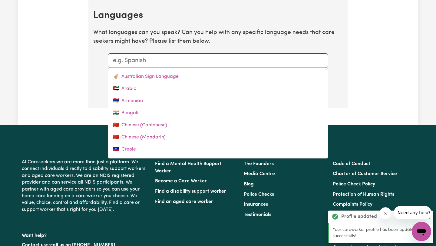
click at [168, 61] on input "text" at bounding box center [218, 60] width 210 height 9
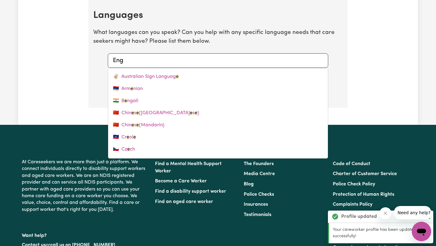
type input "Engl"
type input "English"
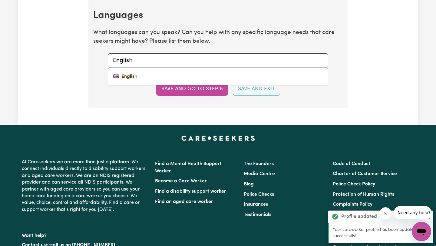
type input "English"
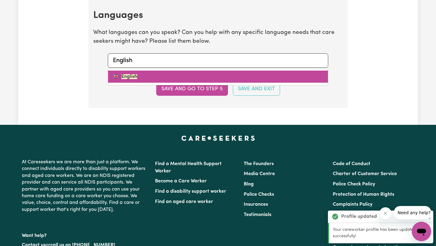
click at [164, 78] on link "🇬🇧 English" at bounding box center [218, 77] width 220 height 12
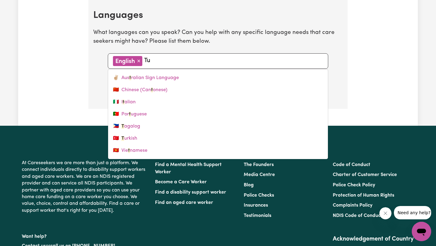
type input "Tur"
type input "Turkish"
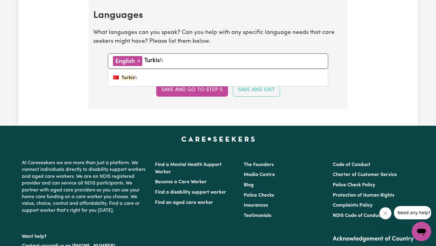
type input "Turkish"
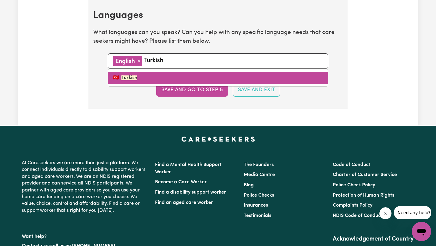
click at [140, 81] on link "🇹🇷 Turkish" at bounding box center [218, 78] width 220 height 12
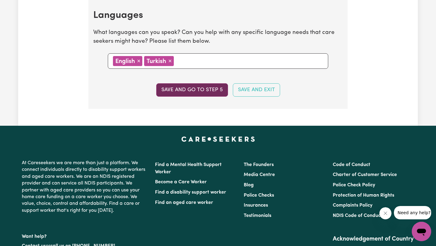
click at [199, 91] on button "Save and go to step 5" at bounding box center [192, 89] width 72 height 13
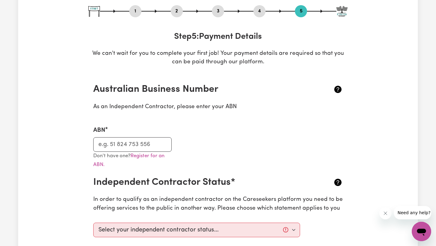
scroll to position [71, 0]
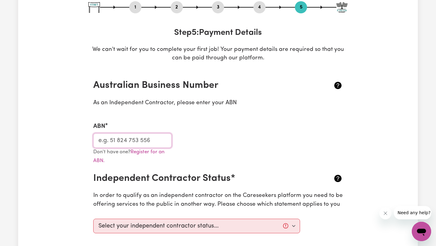
click at [153, 146] on input "ABN" at bounding box center [132, 140] width 78 height 15
paste input "14 406 329 341"
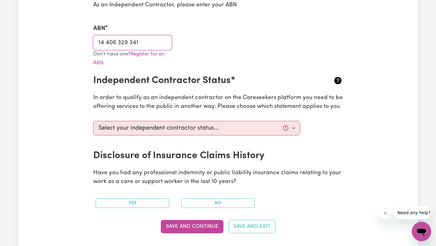
scroll to position [180, 0]
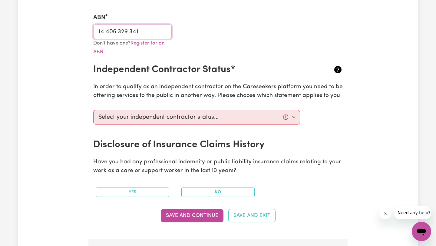
type input "14 406 329 341"
click at [224, 98] on p "In order to qualify as an independent contractor on the Careseekers platform yo…" at bounding box center [217, 92] width 249 height 18
click at [228, 114] on select "Select your independent contractor status... I am providing services through an…" at bounding box center [196, 117] width 207 height 15
select select "I am providing services privately on my own"
click at [93, 110] on select "Select your independent contractor status... I am providing services through an…" at bounding box center [196, 117] width 207 height 15
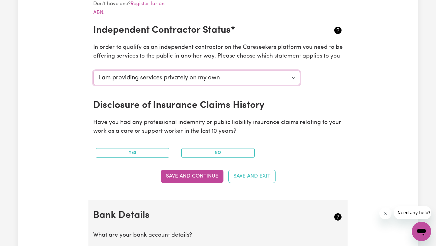
scroll to position [219, 0]
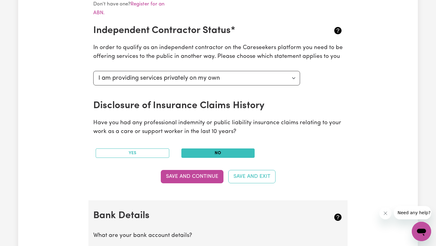
click at [197, 152] on button "No" at bounding box center [218, 152] width 74 height 9
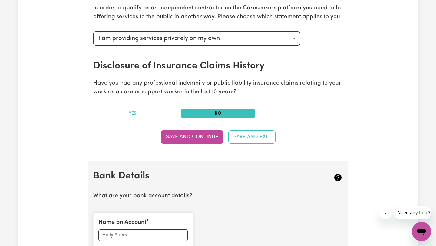
scroll to position [259, 0]
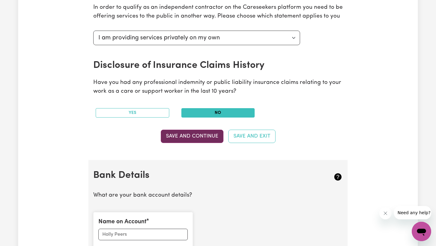
click at [196, 138] on button "Save and Continue" at bounding box center [192, 136] width 63 height 13
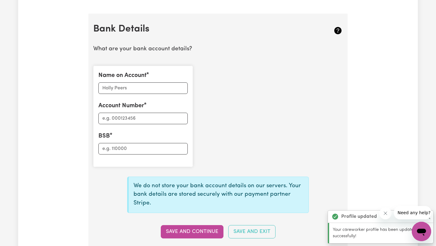
scroll to position [419, 0]
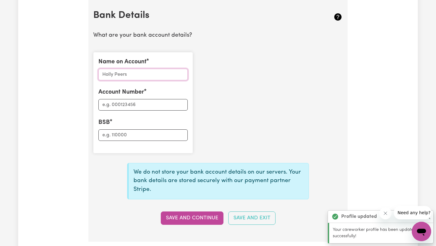
click at [150, 77] on input "Name on Account" at bounding box center [142, 75] width 89 height 12
type input "D"
click at [141, 77] on input "Name on Account" at bounding box center [142, 75] width 89 height 12
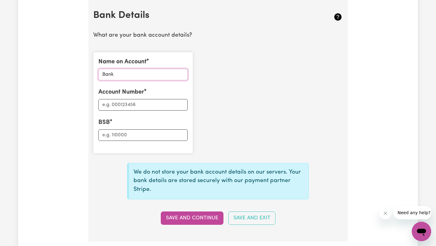
click at [103, 74] on input "Bank" at bounding box center [142, 75] width 89 height 12
drag, startPoint x: 130, startPoint y: 77, endPoint x: 85, endPoint y: 77, distance: 45.1
type input "Dilara Kose"
click at [124, 107] on input "Account Number" at bounding box center [142, 105] width 89 height 12
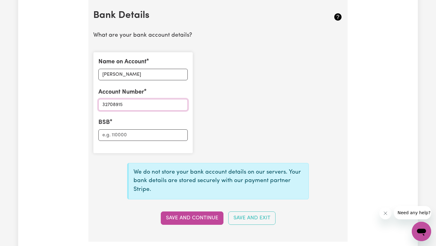
type input "32708915"
click at [130, 137] on input "BSB" at bounding box center [142, 135] width 89 height 12
type input "063097"
click at [181, 216] on button "Save and Continue" at bounding box center [192, 217] width 63 height 13
type input "****8915"
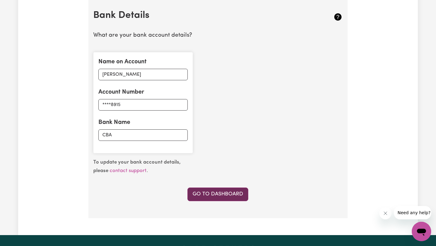
click at [233, 194] on link "Go to Dashboard" at bounding box center [217, 193] width 61 height 13
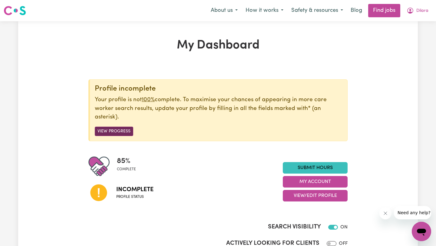
click at [105, 131] on button "View Progress" at bounding box center [114, 131] width 38 height 9
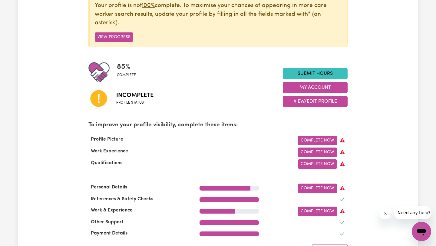
scroll to position [124, 0]
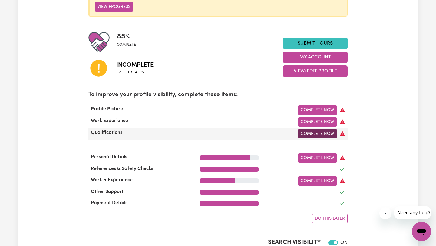
click at [317, 134] on link "Complete Now" at bounding box center [317, 133] width 39 height 9
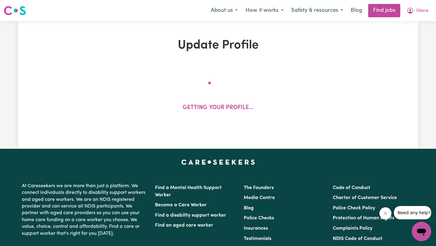
select select "Certificate III (Individual Support)"
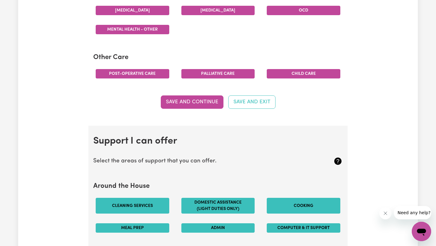
scroll to position [414, 0]
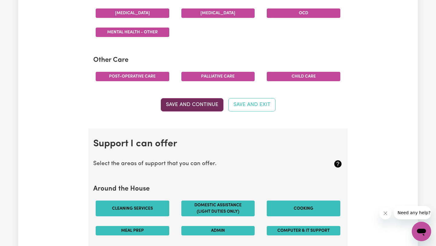
click at [200, 105] on button "Save and Continue" at bounding box center [192, 104] width 63 height 13
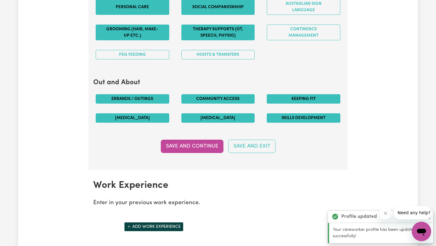
scroll to position [688, 0]
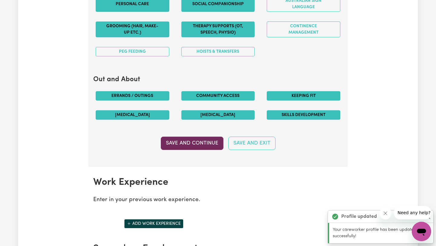
click at [183, 147] on button "Save and Continue" at bounding box center [192, 143] width 63 height 13
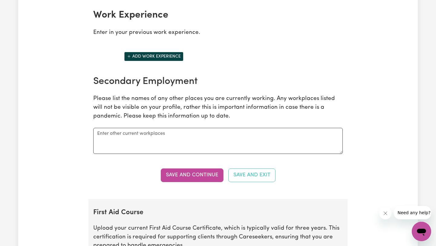
scroll to position [848, 0]
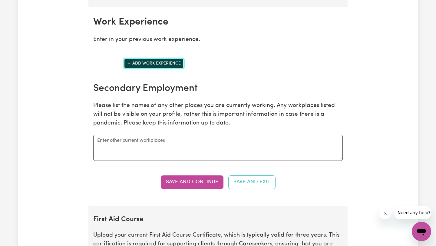
click at [152, 62] on button "Add work experience" at bounding box center [153, 63] width 59 height 9
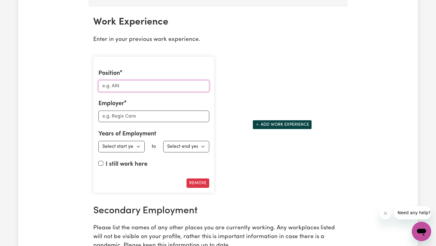
click at [146, 83] on input "Position" at bounding box center [153, 86] width 111 height 12
type input "Personal Support Worker"
click at [142, 118] on input "Employer" at bounding box center [153, 117] width 111 height 12
type input "S"
click at [108, 115] on input "4 Kanes Support" at bounding box center [153, 117] width 111 height 12
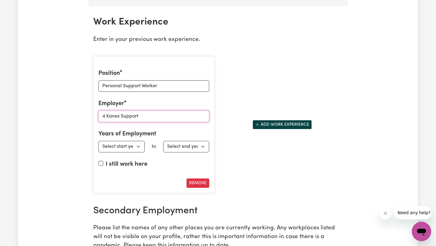
click at [107, 115] on input "4 Kanes Support" at bounding box center [153, 117] width 111 height 12
click at [144, 116] on input "4Kanes Support" at bounding box center [153, 117] width 111 height 12
type input "4Kanes Support"
click at [140, 146] on select "Select start year [DATE] 1952 1953 1954 1955 1956 1957 1958 1959 1960 1961 1962…" at bounding box center [121, 147] width 46 height 12
select select "2025"
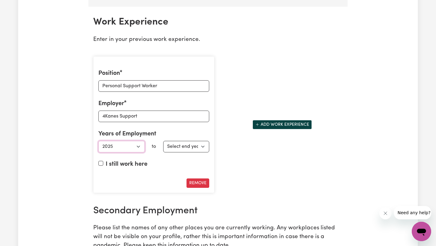
click at [98, 141] on select "Select start year [DATE] 1952 1953 1954 1955 1956 1957 1958 1959 1960 1961 1962…" at bounding box center [121, 147] width 46 height 12
click at [191, 148] on select "Select end year [DATE] 1952 1953 1954 1955 1956 1957 1958 1959 1960 1961 1962 1…" at bounding box center [186, 147] width 46 height 12
select select "2025"
click at [163, 141] on select "Select end year [DATE] 1952 1953 1954 1955 1956 1957 1958 1959 1960 1961 1962 1…" at bounding box center [186, 147] width 46 height 12
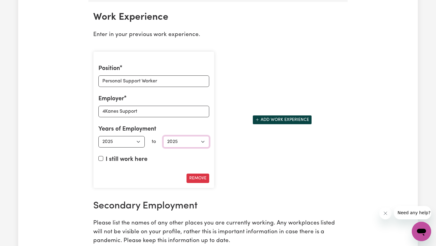
scroll to position [854, 0]
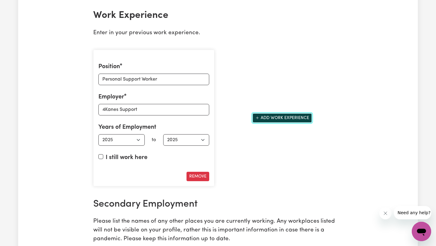
click at [267, 118] on button "Add work experience" at bounding box center [282, 117] width 59 height 9
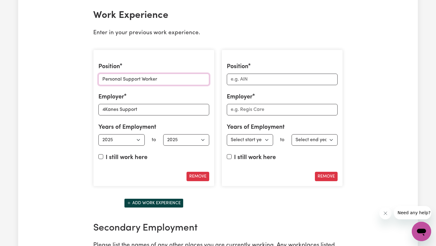
drag, startPoint x: 176, startPoint y: 79, endPoint x: 101, endPoint y: 78, distance: 75.1
click at [101, 78] on input "Personal Support Worker" at bounding box center [153, 80] width 111 height 12
click at [276, 80] on input "Position" at bounding box center [282, 80] width 111 height 12
click at [273, 81] on input "Position" at bounding box center [282, 80] width 111 height 12
drag, startPoint x: 159, startPoint y: 75, endPoint x: 86, endPoint y: 70, distance: 73.8
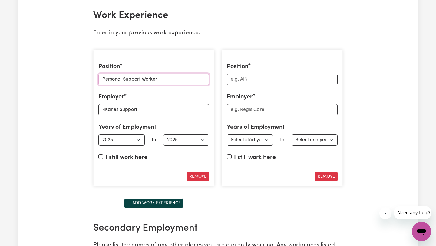
click at [86, 70] on div "Update Profile 1 2 3 4 5 Step 3 : Your Work and Experience Potential clients ne…" at bounding box center [218, 14] width 266 height 1660
drag, startPoint x: 176, startPoint y: 78, endPoint x: 84, endPoint y: 77, distance: 92.7
click at [84, 77] on div "Update Profile 1 2 3 4 5 Step 3 : Your Work and Experience Potential clients ne…" at bounding box center [218, 14] width 400 height 1660
type input "Support Practitioner"
click at [239, 84] on input "Position" at bounding box center [282, 80] width 111 height 12
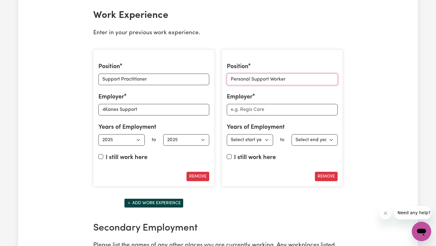
type input "Personal Support Worker"
click at [292, 114] on input "Employer" at bounding box center [282, 110] width 111 height 12
type input "S"
type input "Mable"
click at [229, 156] on input "I still work here" at bounding box center [229, 156] width 5 height 5
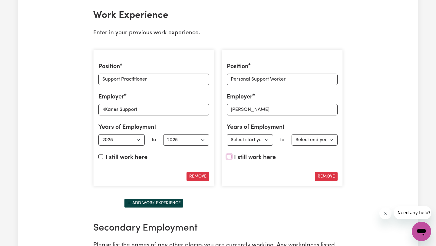
checkbox input "true"
click at [266, 140] on select "Select start year [DATE] 1952 1953 1954 1955 1956 1957 1958 1959 1960 1961 1962…" at bounding box center [250, 140] width 46 height 12
select select "2023"
click at [227, 134] on select "Select start year [DATE] 1952 1953 1954 1955 1956 1957 1958 1959 1960 1961 1962…" at bounding box center [250, 140] width 46 height 12
click at [260, 113] on input "Mable" at bounding box center [282, 110] width 111 height 12
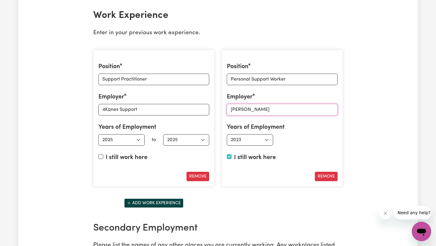
drag, startPoint x: 250, startPoint y: 111, endPoint x: 229, endPoint y: 111, distance: 21.2
click at [229, 111] on input "Mable" at bounding box center [282, 110] width 111 height 12
click at [321, 175] on button "Remove" at bounding box center [326, 176] width 23 height 9
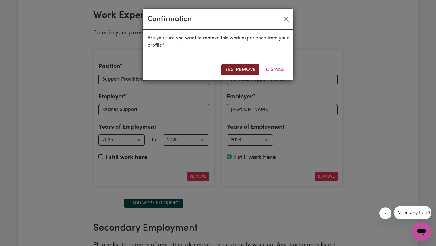
click at [237, 73] on button "Yes, remove" at bounding box center [240, 70] width 38 height 12
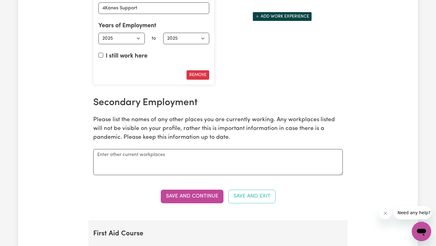
scroll to position [959, 0]
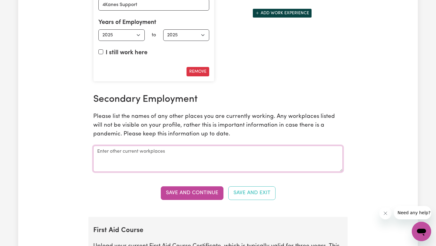
click at [210, 159] on textarea at bounding box center [217, 159] width 249 height 26
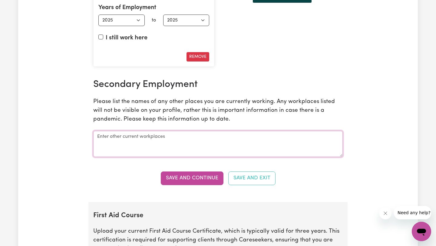
scroll to position [974, 0]
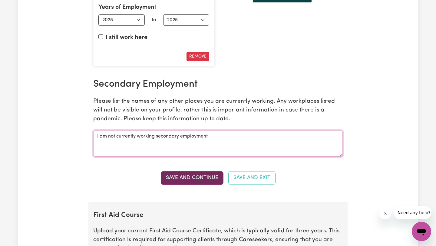
type textarea "I am not currently working secondary employment"
click at [211, 173] on button "Save and Continue" at bounding box center [192, 177] width 63 height 13
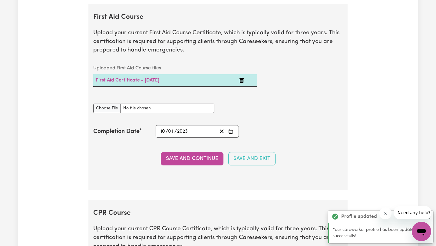
scroll to position [1176, 0]
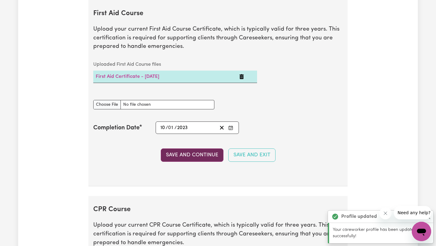
click at [203, 155] on button "Save and Continue" at bounding box center [192, 154] width 63 height 13
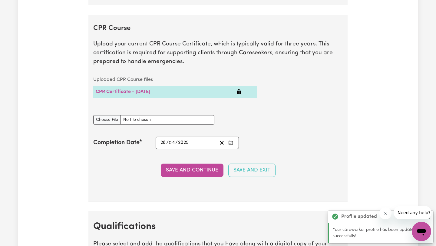
scroll to position [1372, 0]
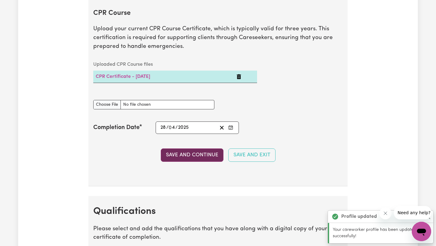
click at [202, 156] on button "Save and Continue" at bounding box center [192, 154] width 63 height 13
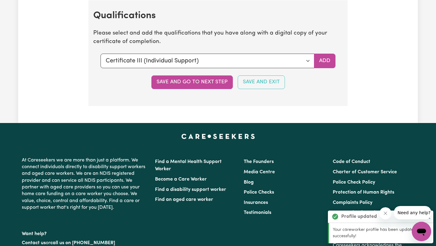
scroll to position [1568, 0]
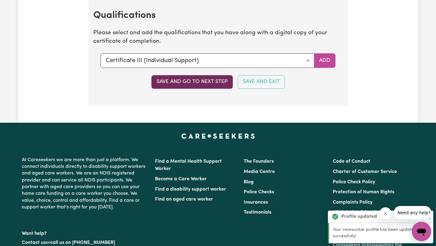
click at [195, 86] on button "Save and go to next step" at bounding box center [191, 81] width 81 height 13
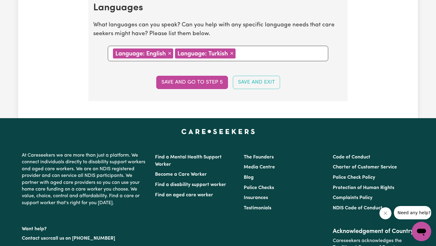
scroll to position [681, 0]
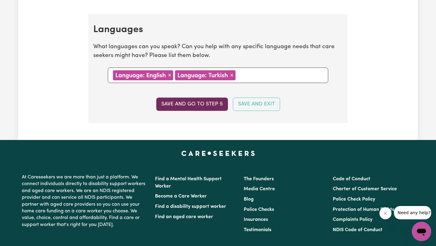
click at [207, 103] on button "Save and go to step 5" at bounding box center [192, 103] width 72 height 13
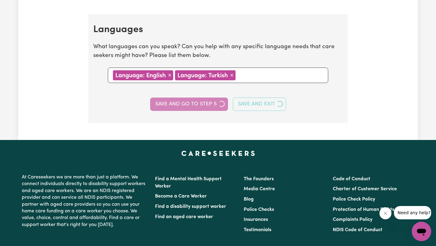
select select "I am providing services privately on my own"
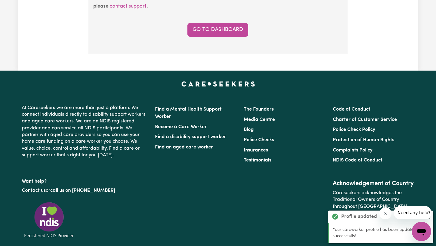
scroll to position [513, 0]
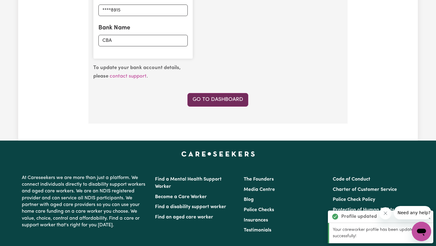
click at [230, 100] on link "Go to Dashboard" at bounding box center [217, 99] width 61 height 13
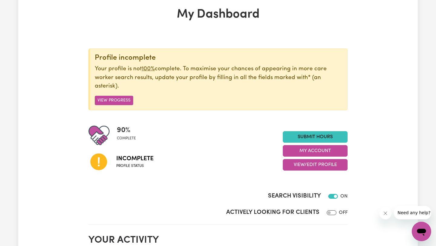
scroll to position [33, 0]
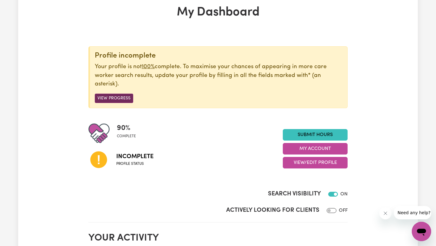
click at [122, 100] on button "View Progress" at bounding box center [114, 98] width 38 height 9
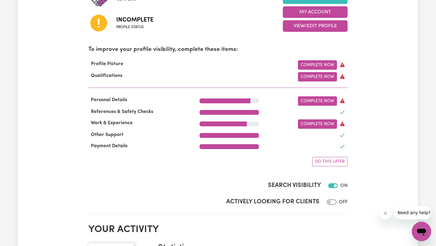
scroll to position [195, 0]
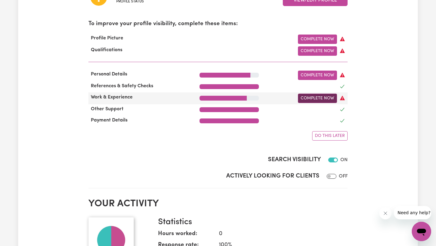
click at [316, 97] on link "Complete Now" at bounding box center [317, 98] width 39 height 9
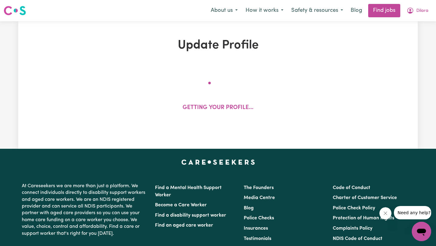
select select "2025"
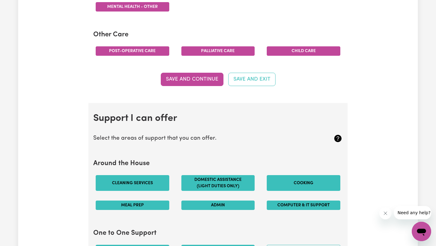
scroll to position [448, 0]
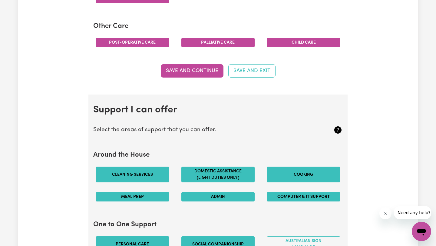
click at [201, 72] on button "Save and Continue" at bounding box center [192, 70] width 63 height 13
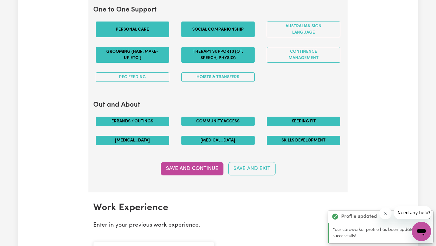
scroll to position [693, 0]
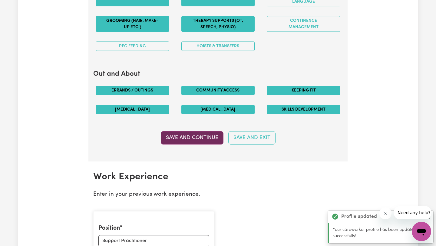
click at [184, 139] on button "Save and Continue" at bounding box center [192, 137] width 63 height 13
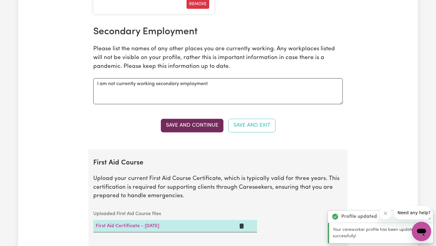
scroll to position [1027, 0]
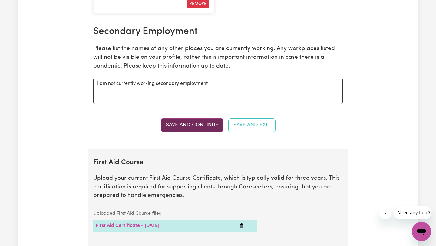
click at [184, 122] on button "Save and Continue" at bounding box center [192, 124] width 63 height 13
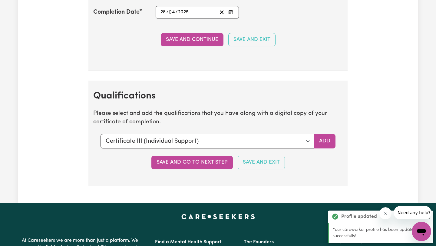
scroll to position [1520, 0]
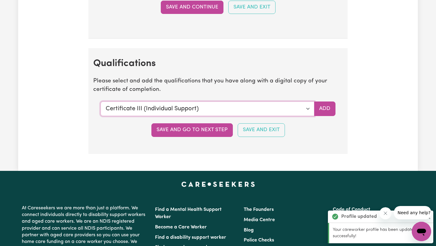
click at [307, 108] on select "Select a qualification to add... Certificate III (Individual Support) Certifica…" at bounding box center [208, 108] width 214 height 15
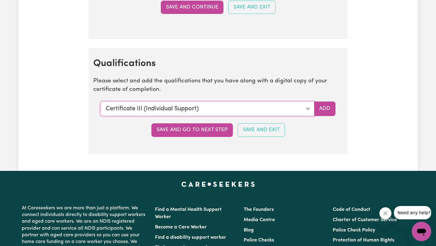
select select "CPR Course [HLTAID009-12]"
click at [101, 101] on select "Select a qualification to add... Certificate III (Individual Support) Certifica…" at bounding box center [208, 108] width 214 height 15
click at [331, 111] on button "Add" at bounding box center [324, 108] width 21 height 15
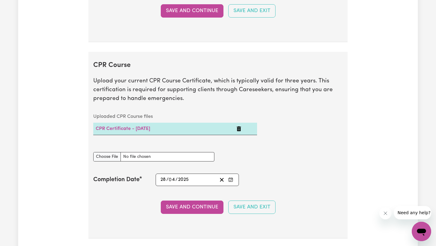
scroll to position [1317, 0]
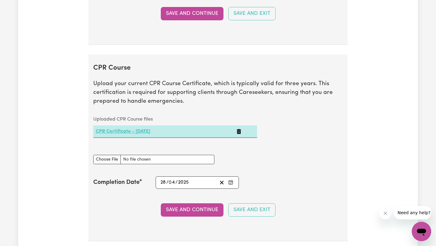
click at [123, 130] on link "CPR Certificate - [DATE]" at bounding box center [123, 131] width 55 height 5
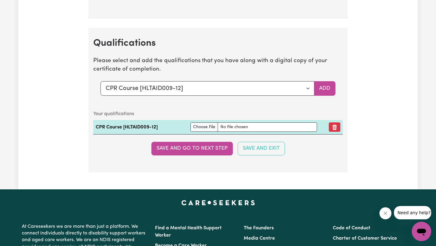
scroll to position [1513, 0]
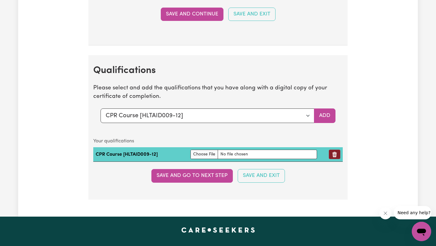
click at [334, 158] on button "Remove qualification" at bounding box center [335, 154] width 12 height 9
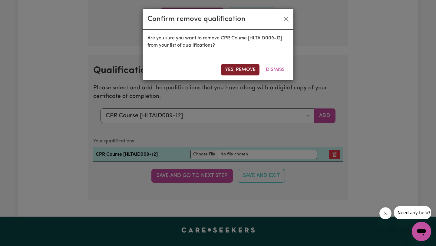
click at [241, 69] on button "Yes, remove" at bounding box center [240, 70] width 38 height 12
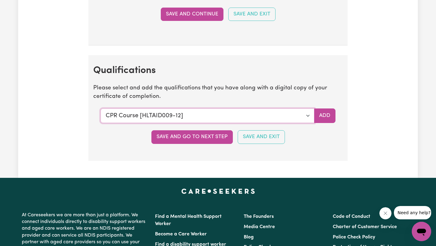
click at [310, 116] on select "Select a qualification to add... Certificate III (Individual Support) Certifica…" at bounding box center [208, 115] width 214 height 15
click at [201, 139] on button "Save and go to next step" at bounding box center [191, 136] width 81 height 13
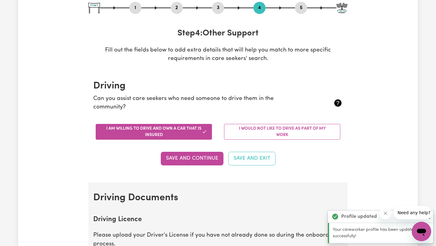
scroll to position [0, 0]
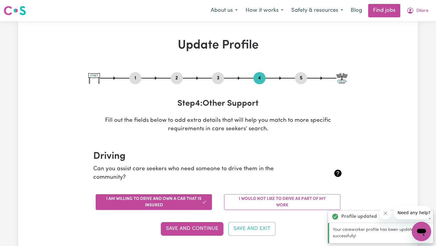
click at [346, 76] on img at bounding box center [341, 78] width 11 height 11
click at [412, 13] on icon "My Account" at bounding box center [410, 10] width 7 height 7
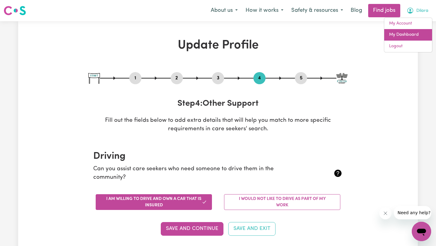
click at [404, 34] on link "My Dashboard" at bounding box center [408, 35] width 48 height 12
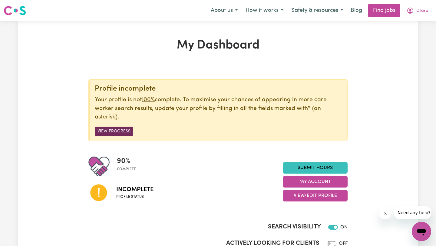
click at [124, 130] on button "View Progress" at bounding box center [114, 131] width 38 height 9
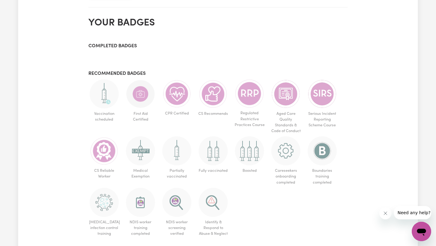
scroll to position [461, 0]
click at [110, 101] on img at bounding box center [104, 93] width 29 height 29
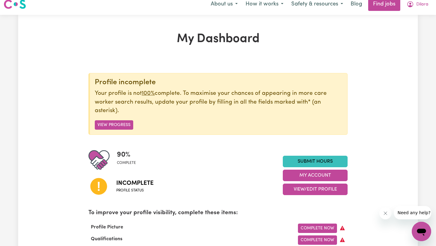
scroll to position [0, 0]
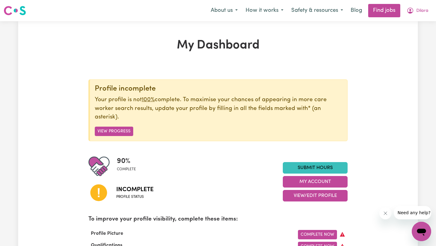
click at [18, 8] on img at bounding box center [15, 10] width 22 height 11
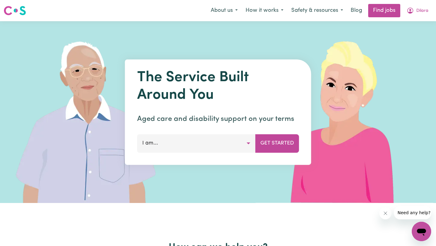
click at [218, 145] on button "I am..." at bounding box center [196, 143] width 118 height 18
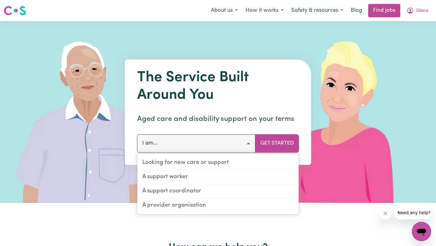
click at [218, 145] on button "I am..." at bounding box center [196, 143] width 118 height 18
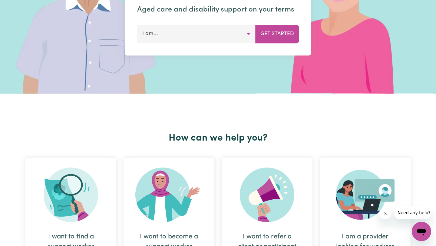
scroll to position [109, 0]
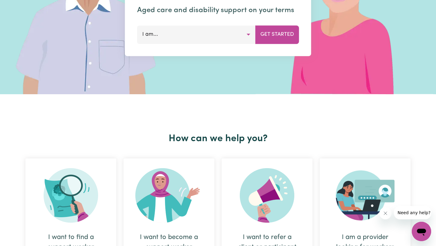
click at [199, 43] on button "I am..." at bounding box center [196, 34] width 118 height 18
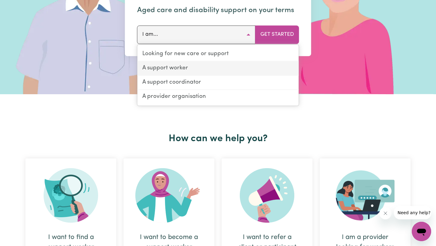
click at [193, 70] on link "A support worker" at bounding box center [217, 68] width 161 height 14
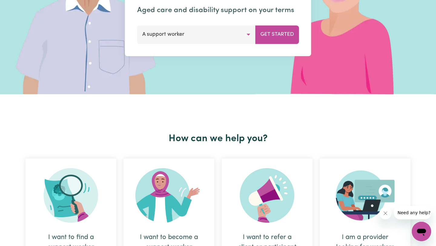
click at [229, 37] on button "A support worker" at bounding box center [196, 34] width 118 height 18
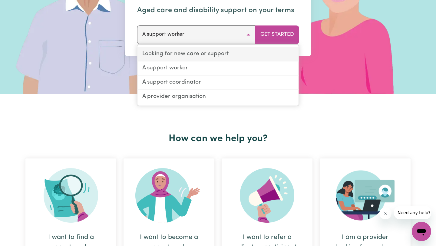
click at [222, 55] on link "Looking for new care or support" at bounding box center [217, 54] width 161 height 14
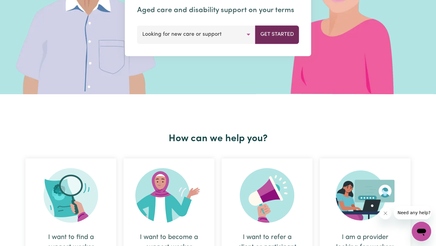
click at [262, 39] on button "Get Started" at bounding box center [277, 34] width 44 height 18
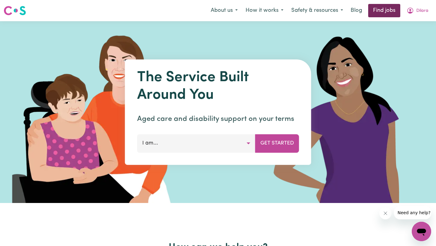
click at [372, 13] on link "Find jobs" at bounding box center [384, 10] width 32 height 13
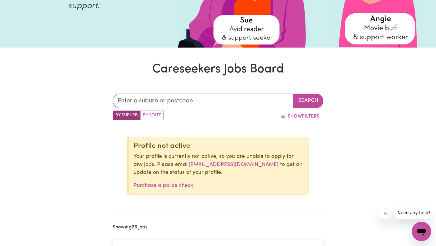
scroll to position [108, 0]
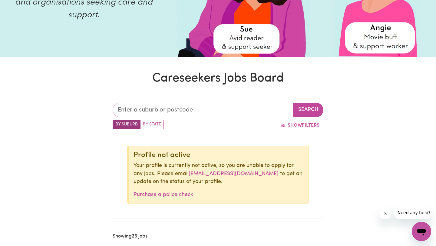
click at [185, 112] on input "text" at bounding box center [203, 110] width 181 height 15
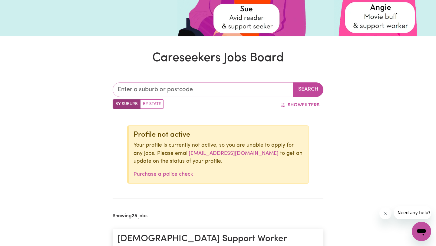
scroll to position [0, 0]
